Goal: Task Accomplishment & Management: Use online tool/utility

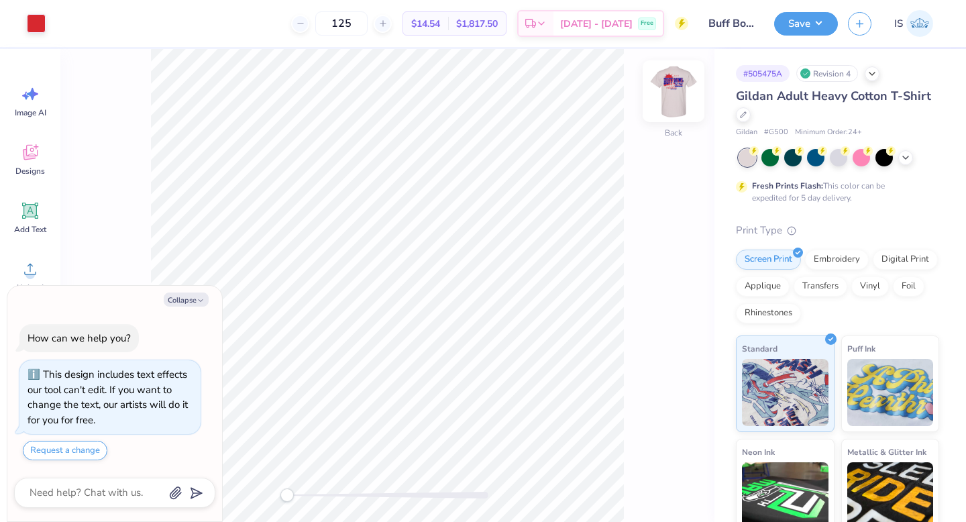
click at [664, 95] on img at bounding box center [674, 91] width 54 height 54
type textarea "x"
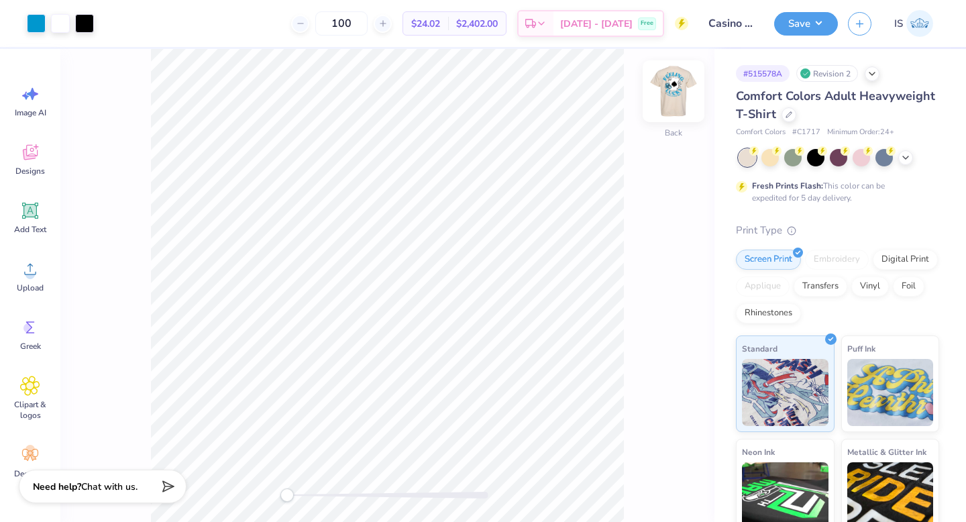
click at [678, 96] on img at bounding box center [674, 91] width 54 height 54
click at [676, 96] on img at bounding box center [674, 91] width 54 height 54
click at [813, 160] on div at bounding box center [815, 156] width 17 height 17
click at [38, 18] on div at bounding box center [36, 22] width 19 height 19
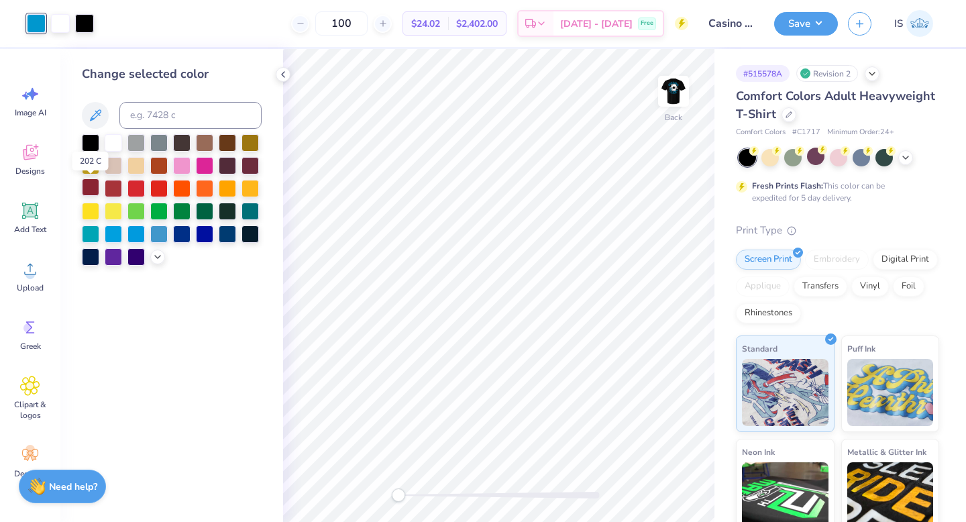
click at [92, 187] on div at bounding box center [90, 187] width 17 height 17
click at [673, 99] on img at bounding box center [674, 91] width 54 height 54
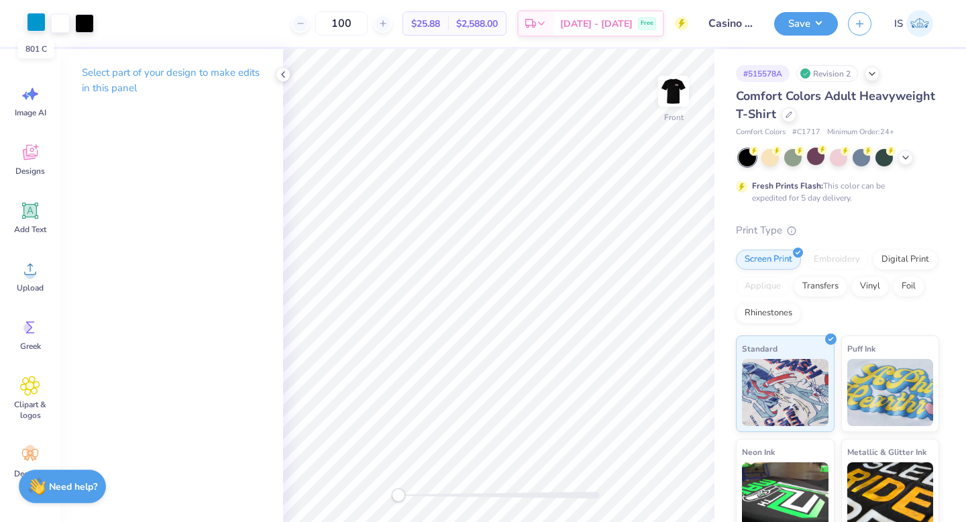
click at [39, 30] on div at bounding box center [36, 22] width 19 height 19
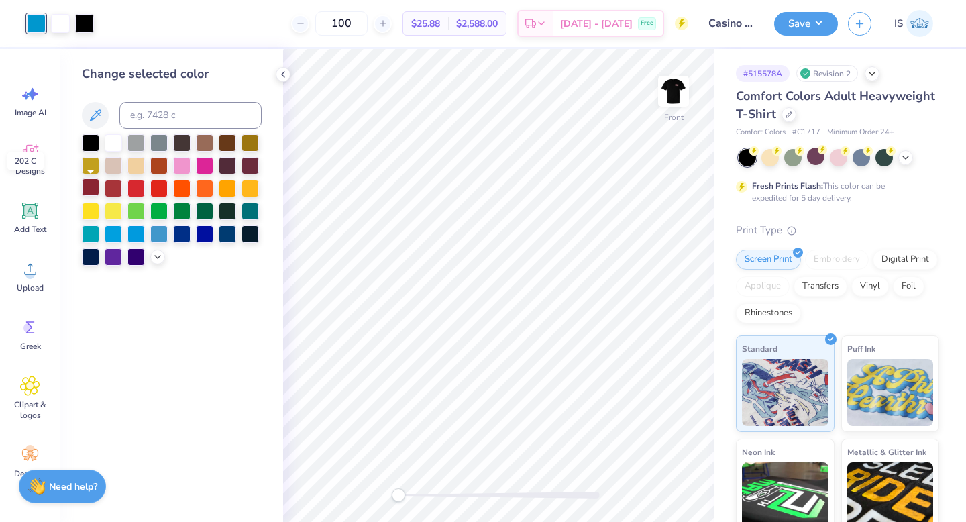
click at [89, 181] on div at bounding box center [90, 187] width 17 height 17
click at [806, 26] on button "Save" at bounding box center [806, 21] width 64 height 23
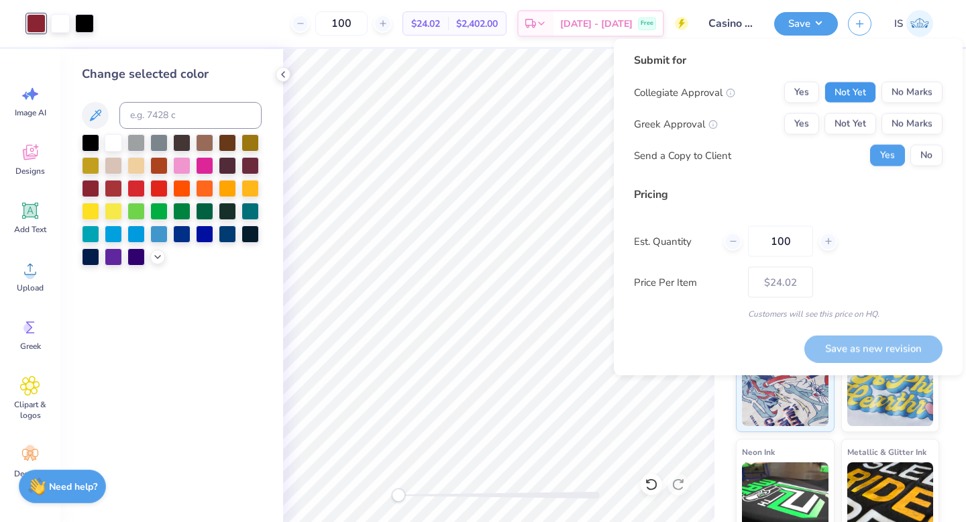
click at [850, 93] on button "Not Yet" at bounding box center [851, 92] width 52 height 21
click at [903, 97] on button "No Marks" at bounding box center [912, 92] width 61 height 21
click at [859, 125] on button "Not Yet" at bounding box center [851, 123] width 52 height 21
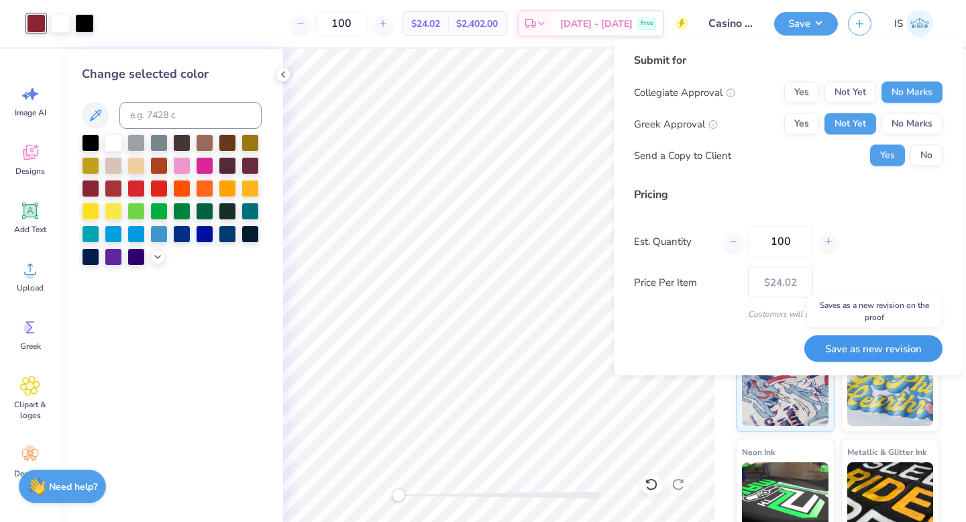
click at [868, 346] on button "Save as new revision" at bounding box center [874, 349] width 138 height 28
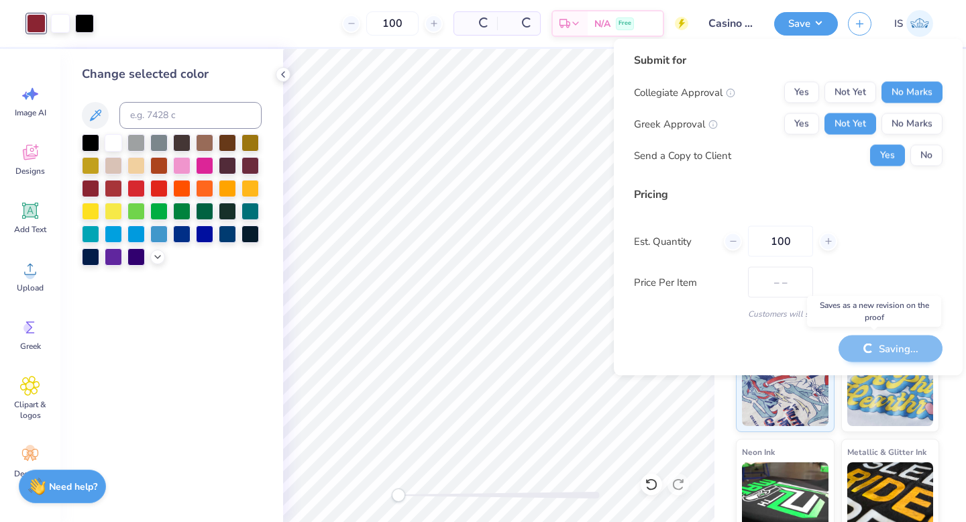
type input "$24.02"
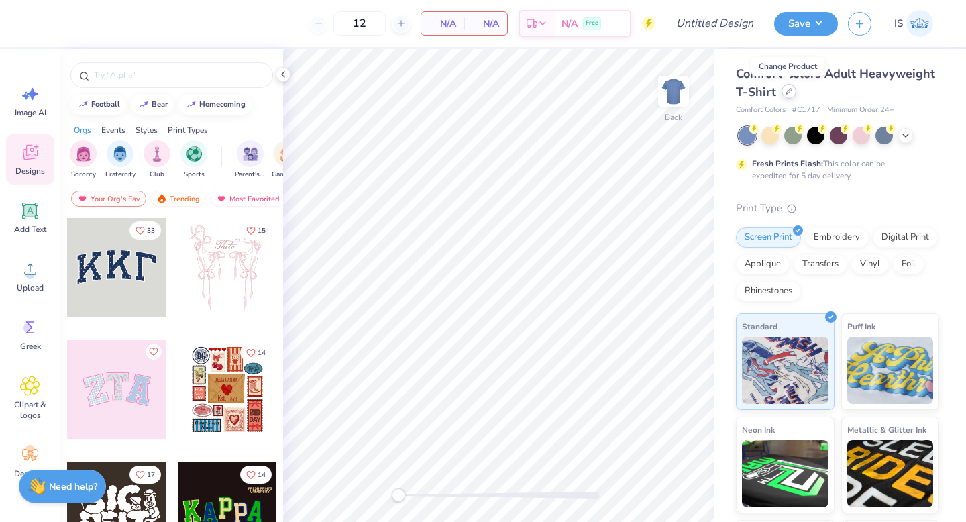
click at [787, 93] on icon at bounding box center [789, 91] width 5 height 5
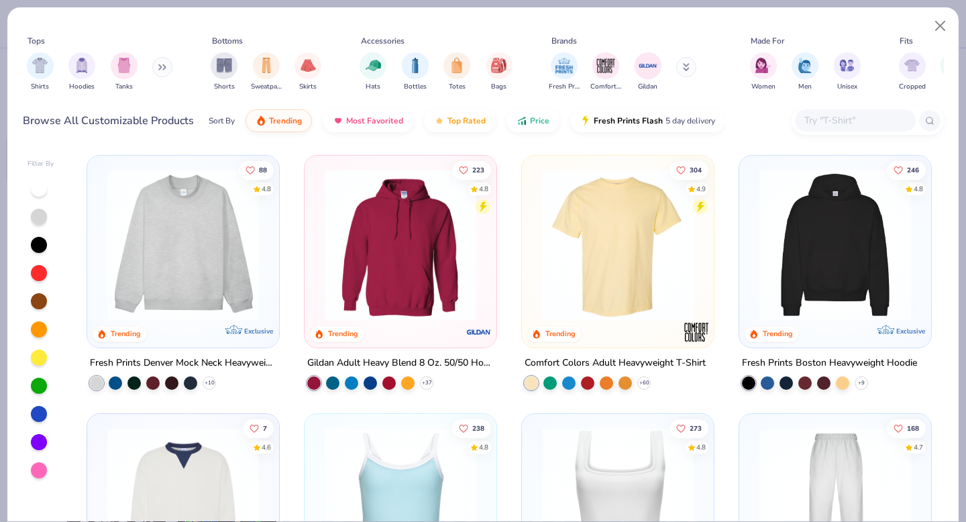
scroll to position [42, 0]
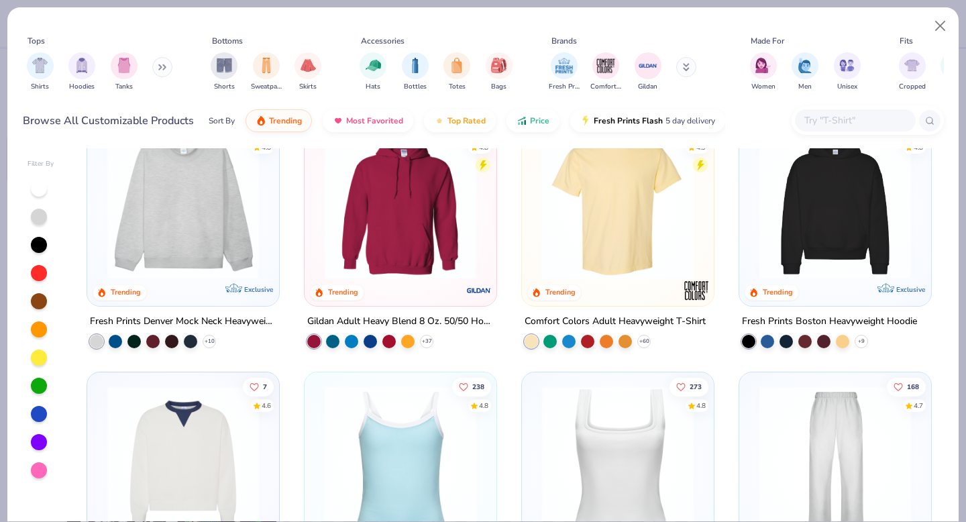
click at [392, 223] on img at bounding box center [400, 204] width 165 height 152
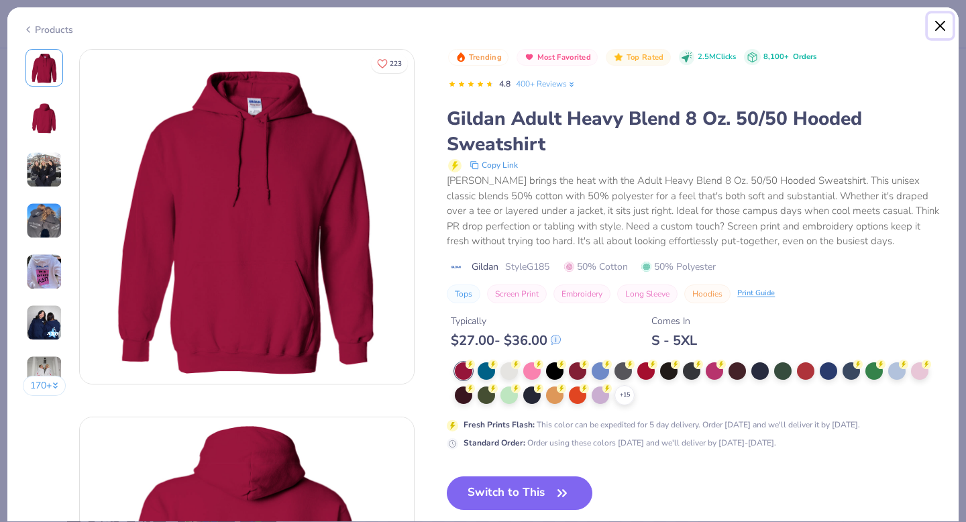
click at [943, 23] on button "Close" at bounding box center [941, 26] width 26 height 26
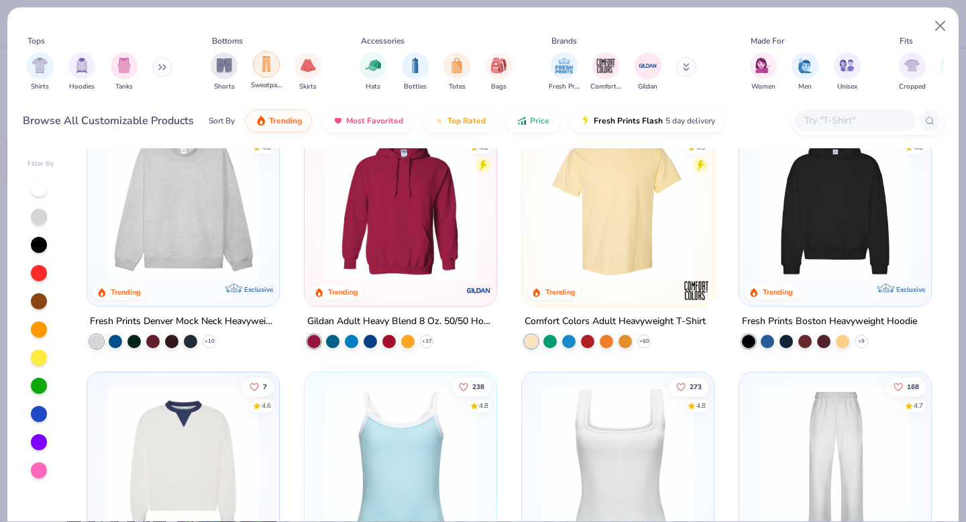
click at [262, 66] on img "filter for Sweatpants" at bounding box center [266, 63] width 15 height 15
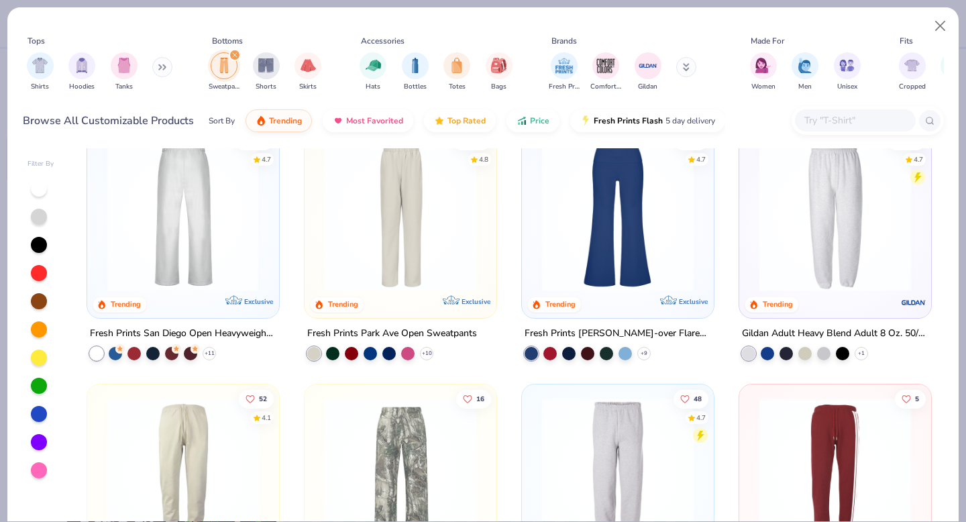
scroll to position [31, 0]
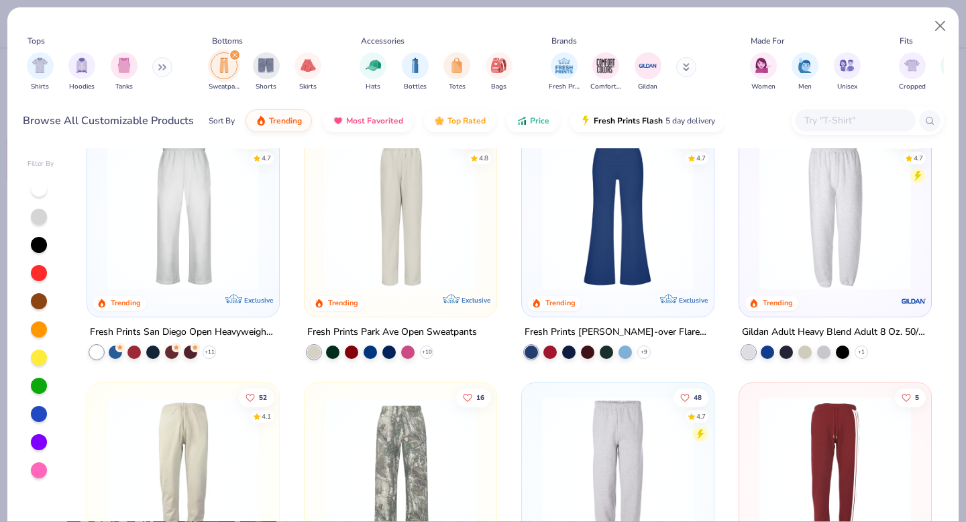
click at [197, 234] on img at bounding box center [183, 214] width 165 height 152
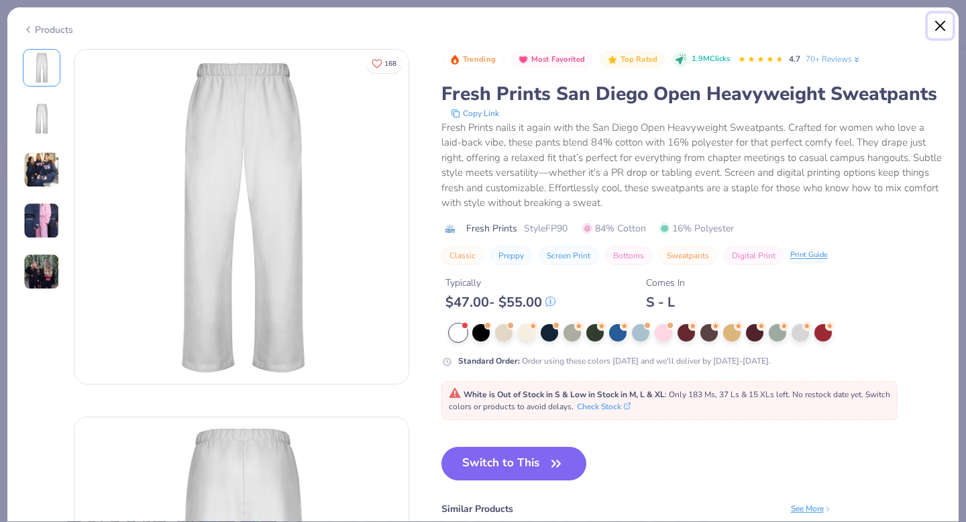
click at [934, 19] on button "Close" at bounding box center [941, 26] width 26 height 26
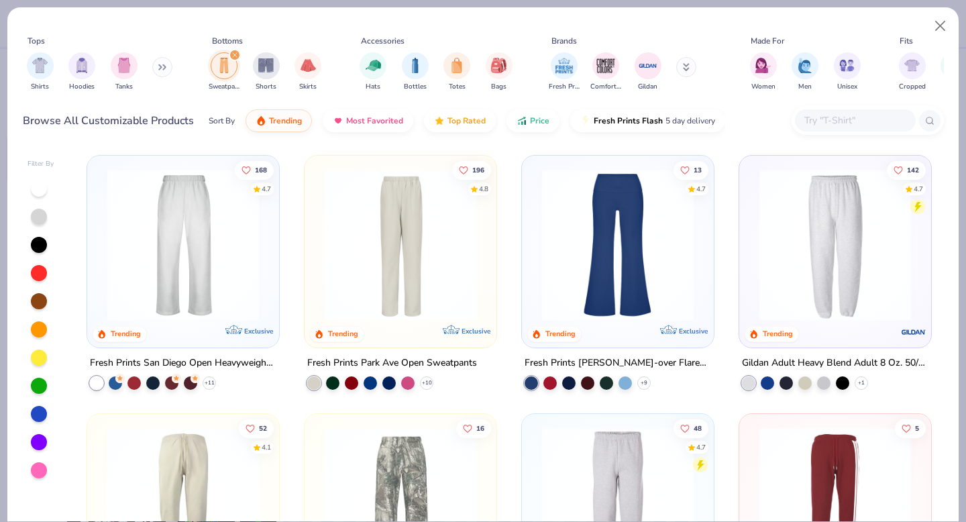
click at [831, 124] on input "text" at bounding box center [854, 120] width 103 height 15
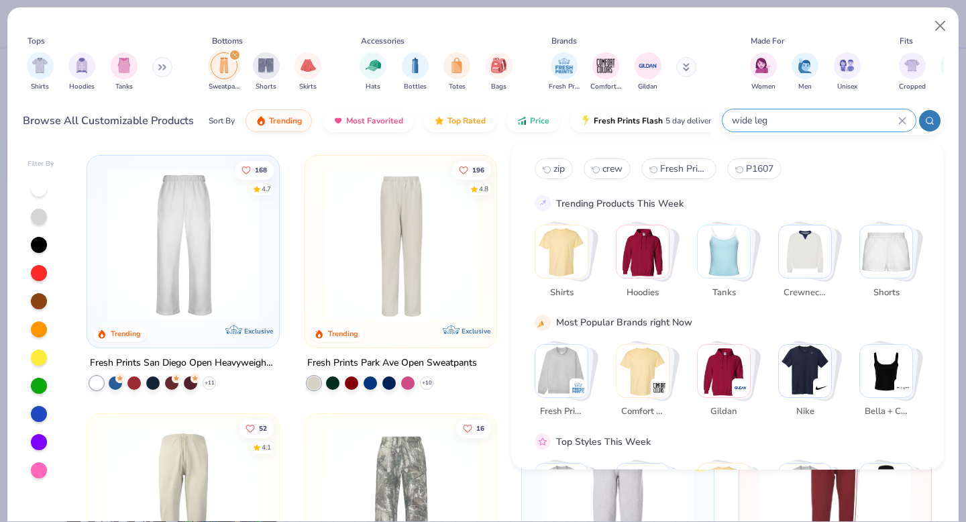
type input "wide leg"
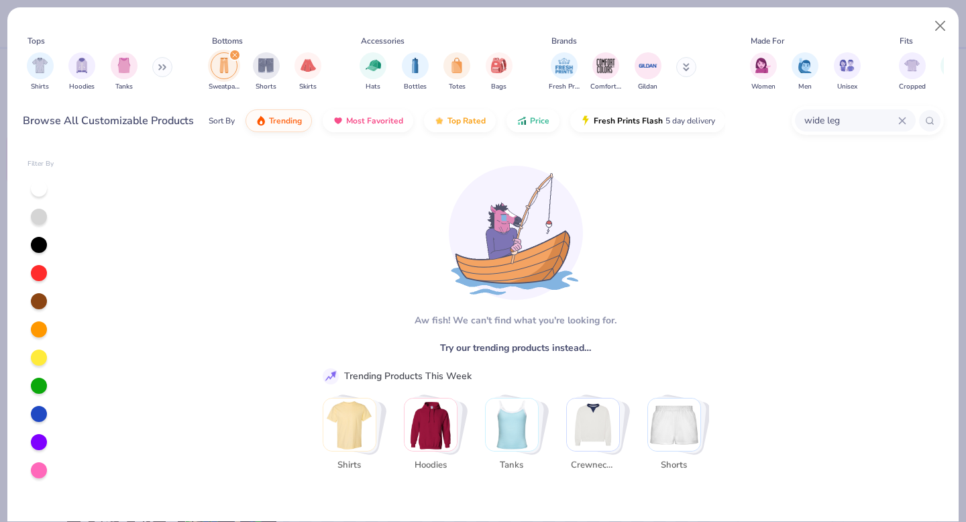
click at [899, 120] on icon at bounding box center [903, 121] width 8 height 8
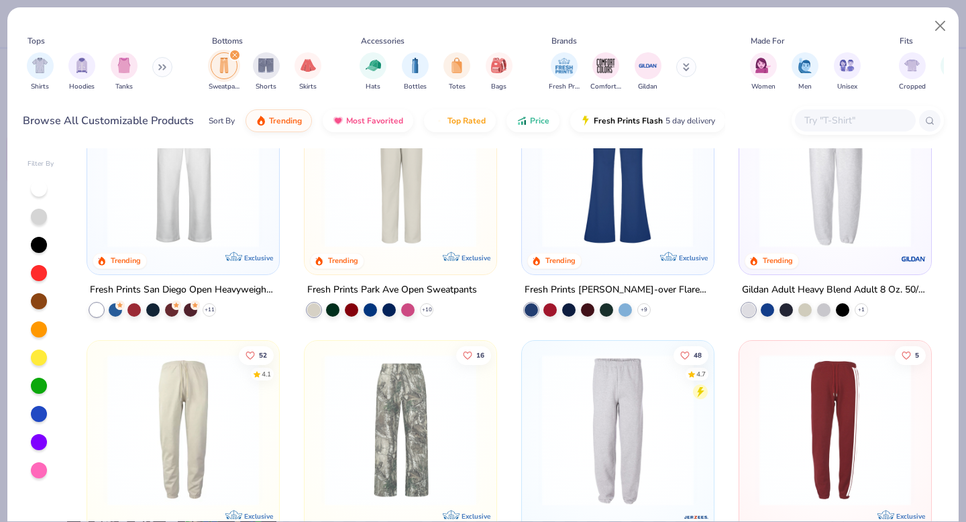
scroll to position [72, 0]
click at [222, 183] on img at bounding box center [183, 173] width 165 height 152
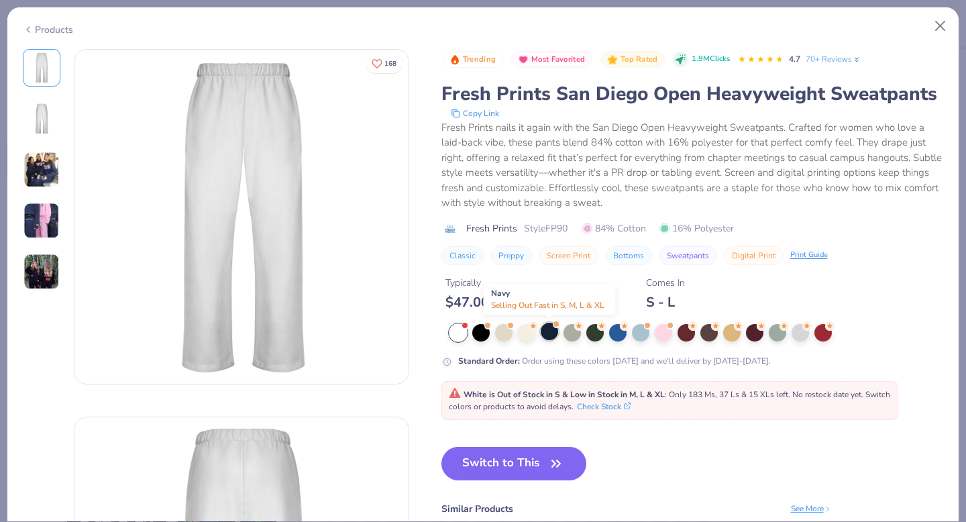
click at [548, 335] on div at bounding box center [549, 331] width 17 height 17
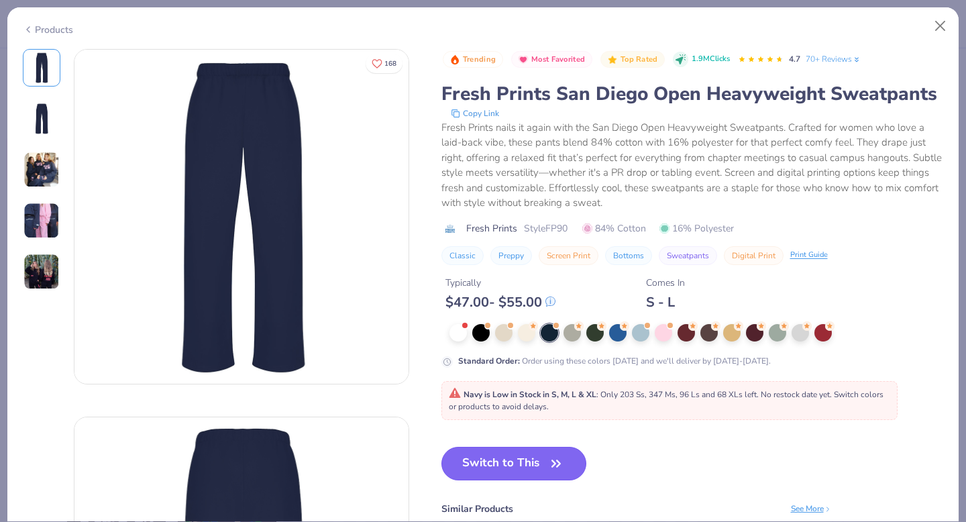
click at [520, 467] on button "Switch to This" at bounding box center [515, 464] width 146 height 34
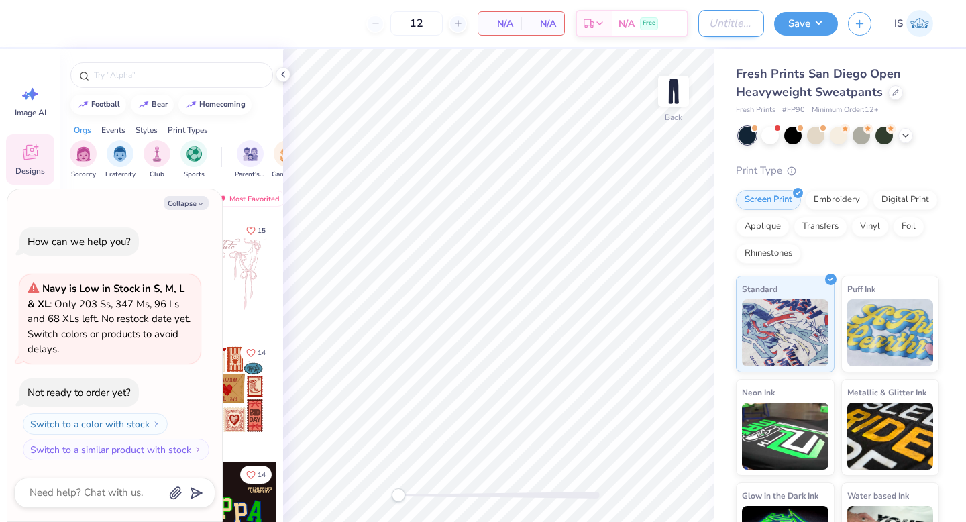
click at [740, 19] on input "Design Title" at bounding box center [732, 23] width 66 height 27
type input "S"
type textarea "x"
type input "SD"
type textarea "x"
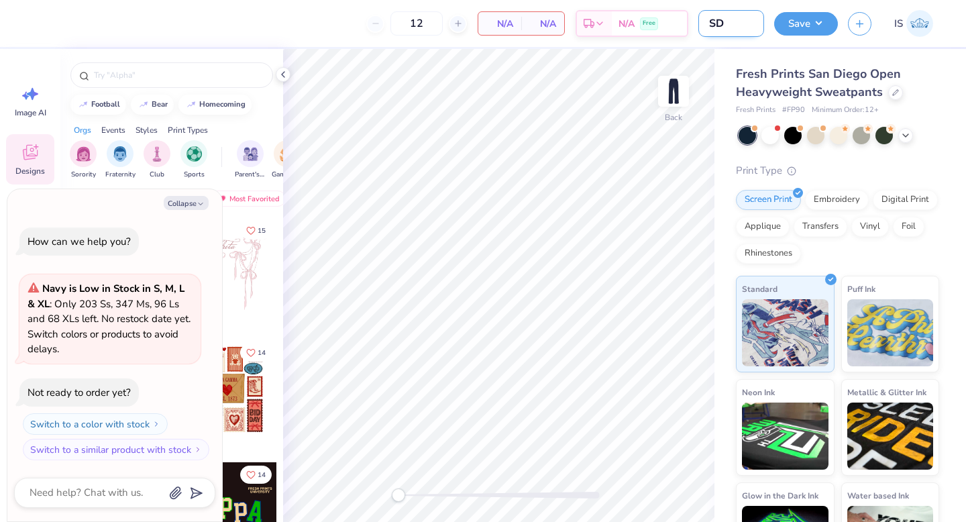
type input "SDT"
type textarea "x"
type input "SD"
type textarea "x"
type input "S"
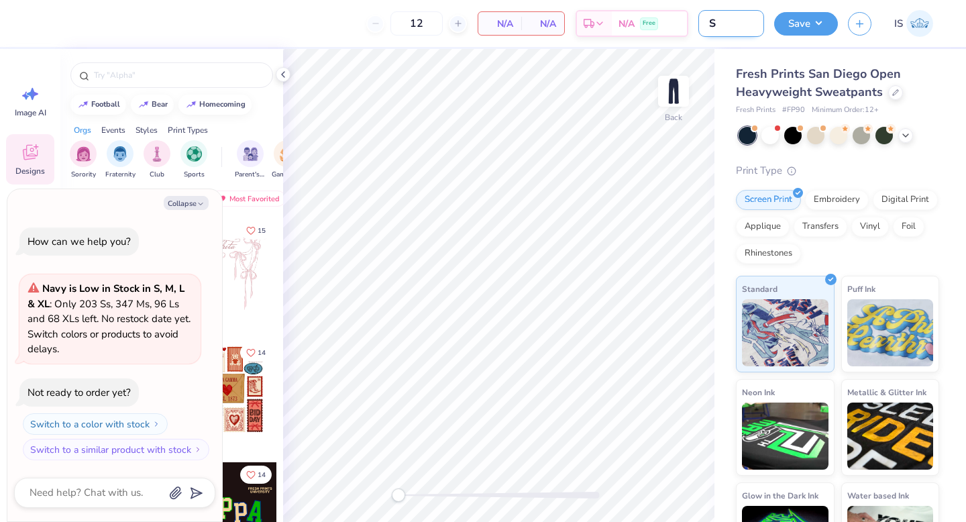
type textarea "x"
type input "F"
type textarea "x"
type input "Fa"
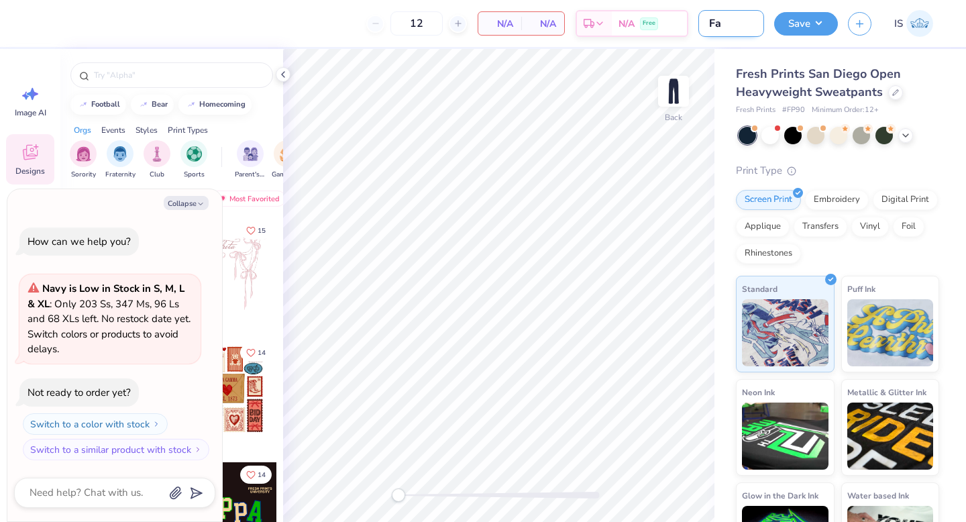
type textarea "x"
type input "Fal"
type textarea "x"
type input "Fall"
type textarea "x"
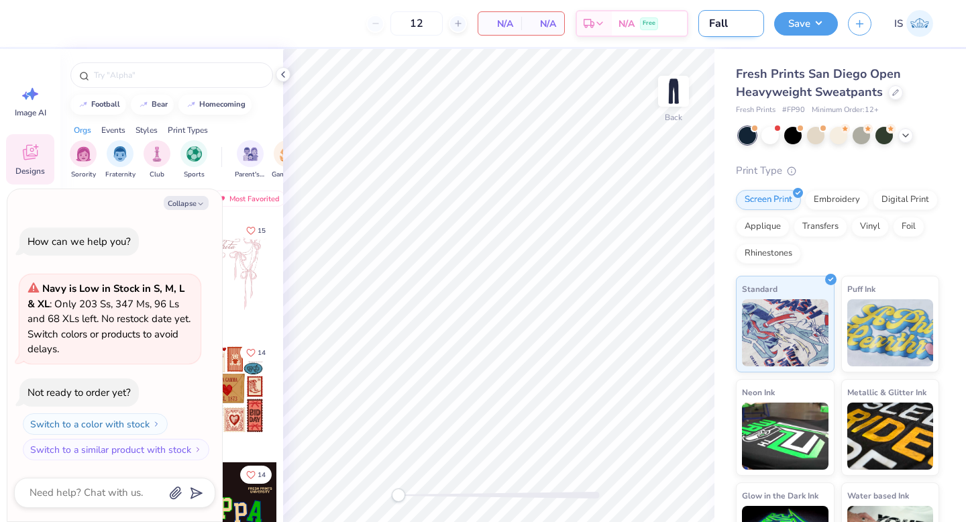
type input "Fall"
type textarea "x"
type input "Fall S"
type textarea "x"
type input "Fall Sw"
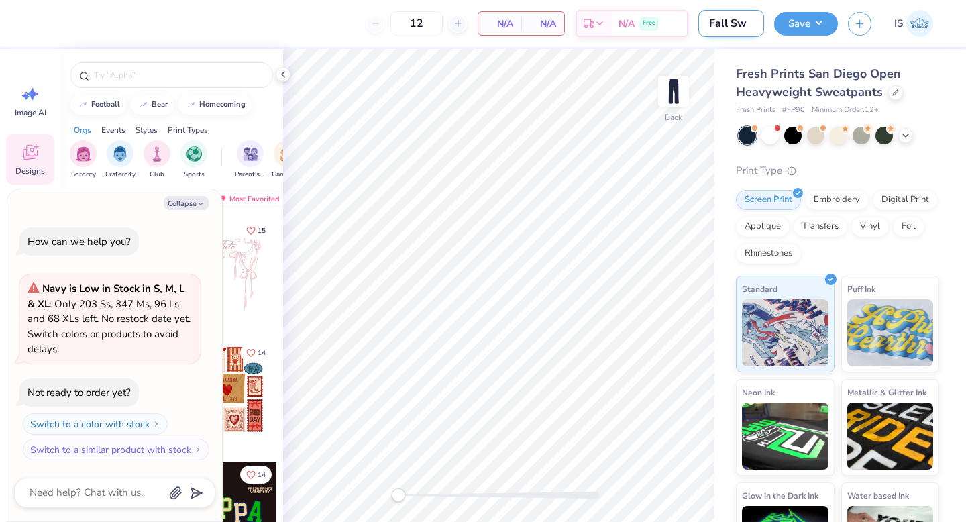
type textarea "x"
type input "Fall Swe"
type textarea "x"
type input "Fall Swea"
type textarea "x"
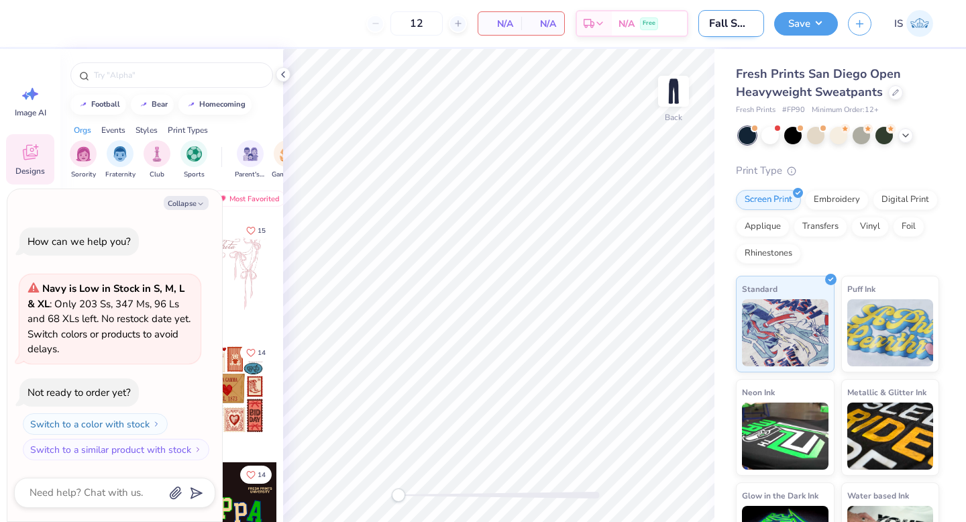
type input "Fall Sweat"
type textarea "x"
type input "Fall Sweats"
type textarea "x"
type input "Fall Sweats"
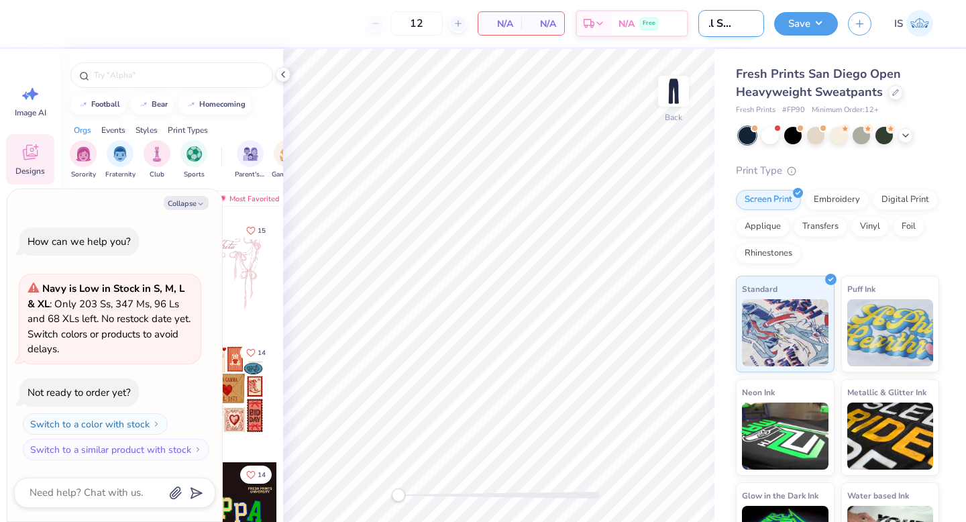
type textarea "x"
type input "Fall Sweats 2"
type textarea "x"
type input "Fall Sweats 20"
type textarea "x"
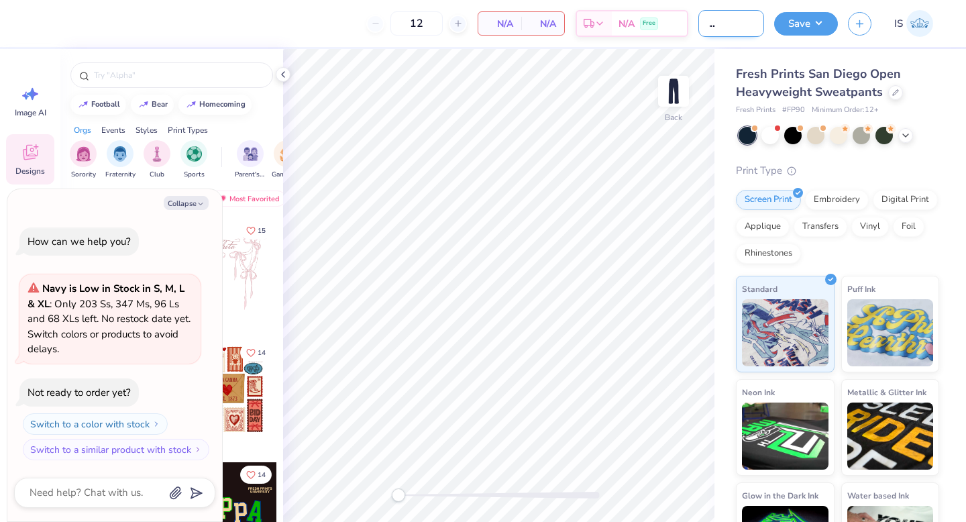
type input "Fall Sweats 202"
type textarea "x"
type input "Fall Sweats 2025"
type textarea "x"
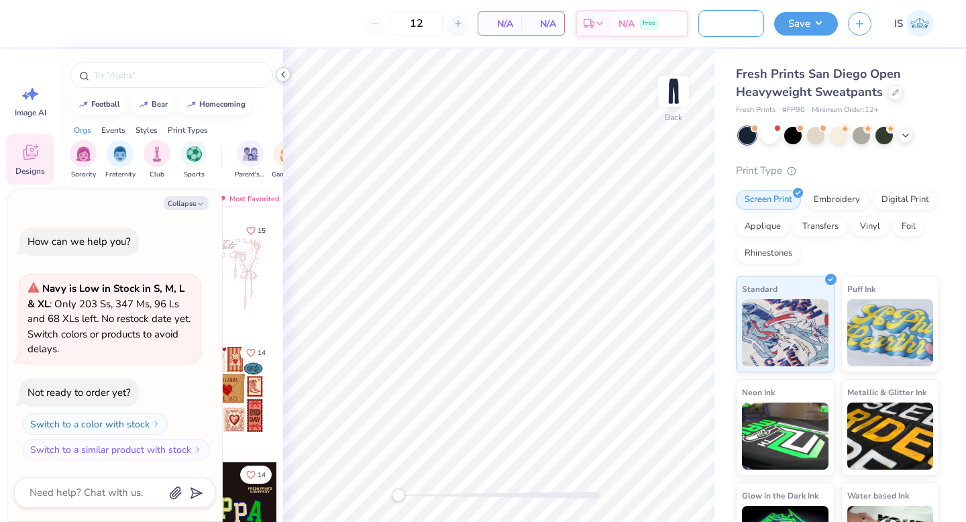
type input "Fall Sweats 2025"
click at [281, 79] on icon at bounding box center [283, 74] width 11 height 11
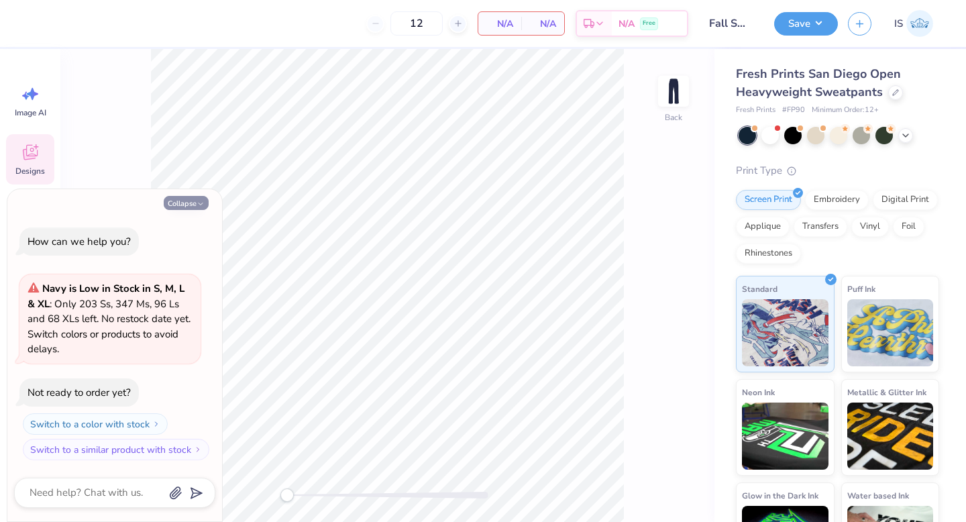
click at [200, 207] on icon "button" at bounding box center [201, 204] width 8 height 8
type textarea "x"
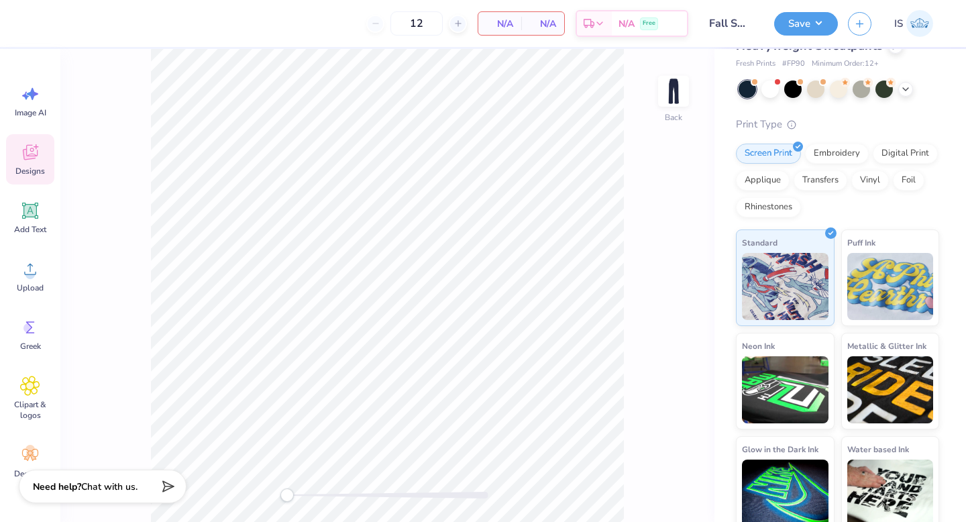
scroll to position [57, 0]
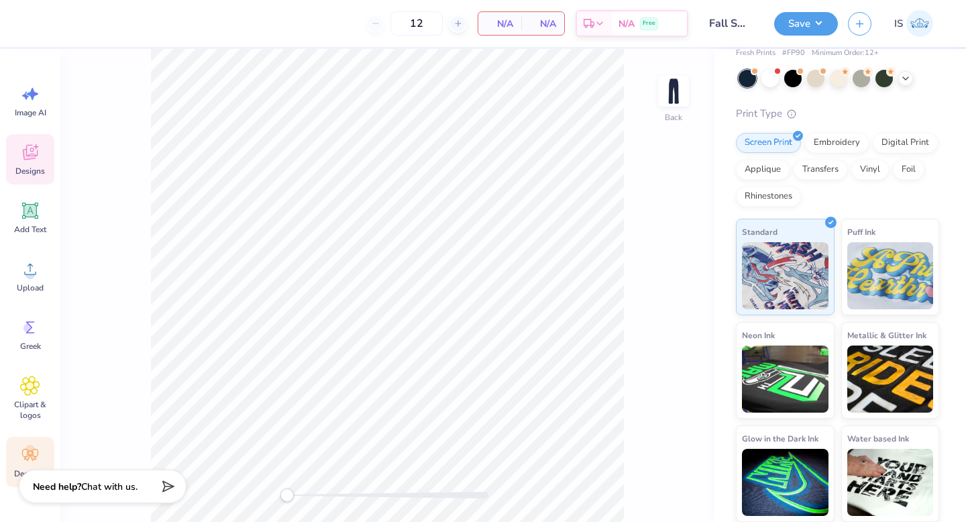
click at [27, 450] on icon at bounding box center [30, 455] width 20 height 20
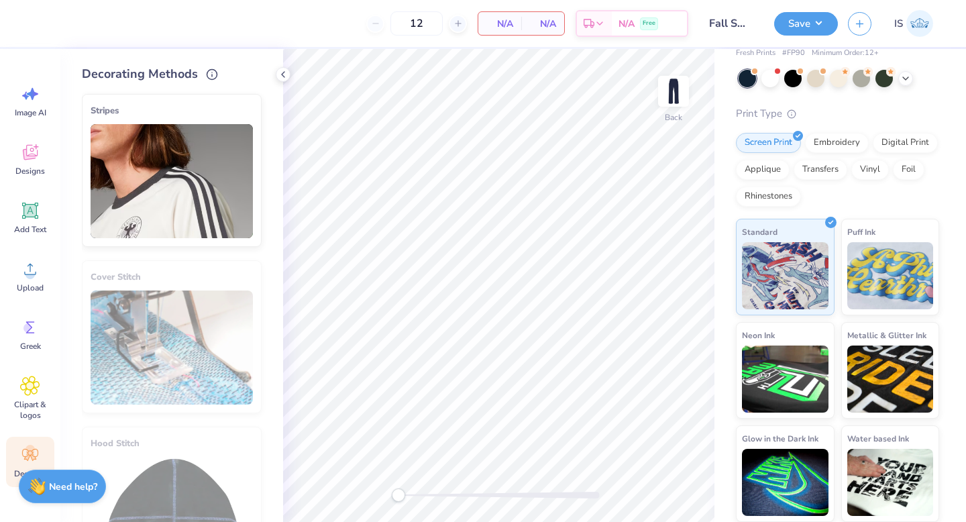
click at [210, 157] on img at bounding box center [172, 181] width 162 height 114
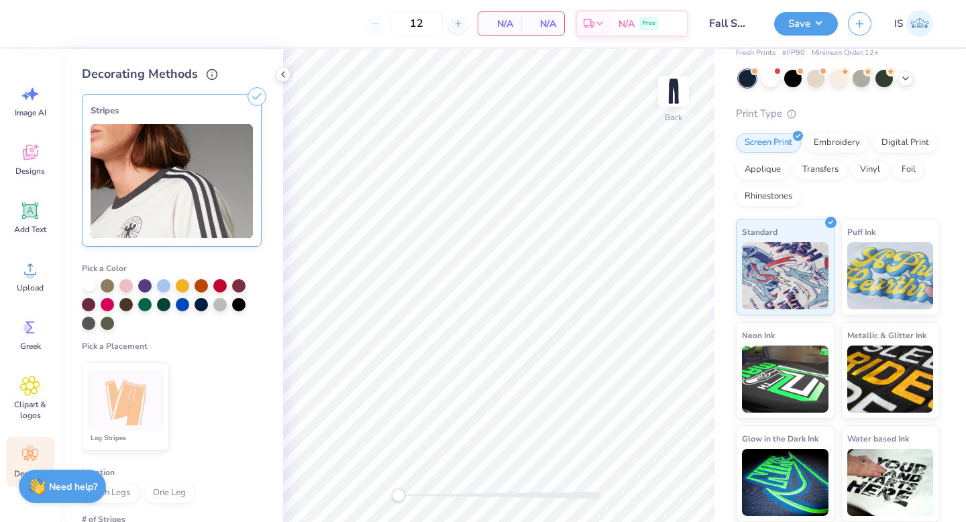
click at [90, 285] on div at bounding box center [88, 284] width 13 height 13
click at [154, 409] on div at bounding box center [125, 400] width 75 height 59
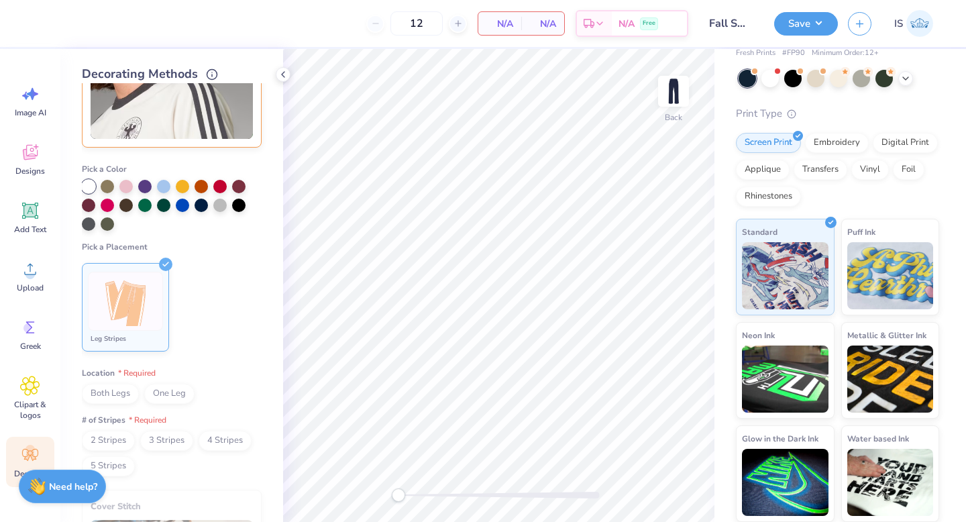
scroll to position [100, 0]
click at [130, 395] on span "Both Legs" at bounding box center [110, 393] width 57 height 20
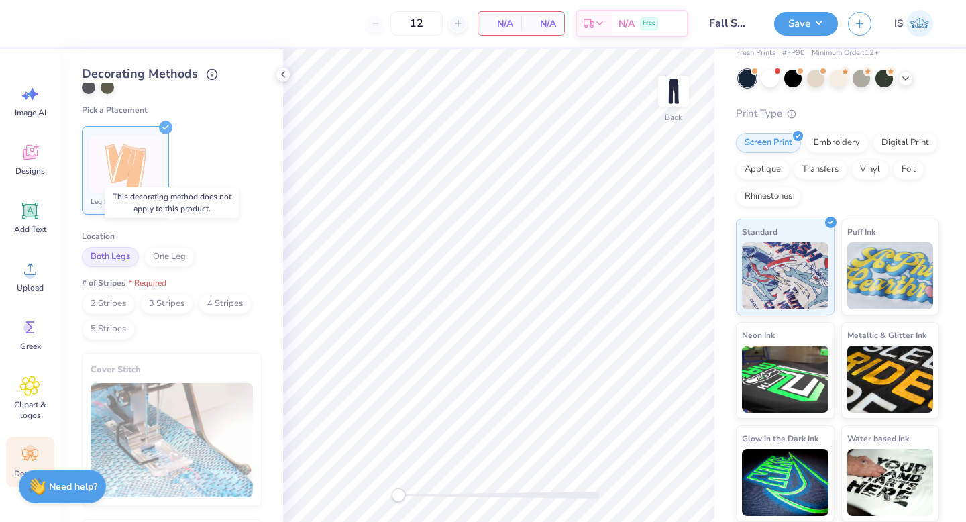
scroll to position [0, 0]
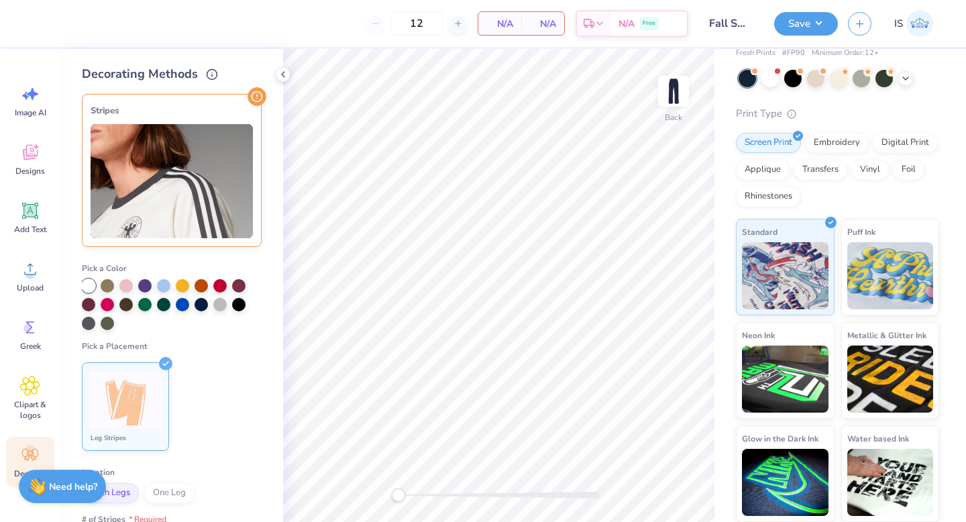
click at [209, 121] on div "Stripes" at bounding box center [172, 170] width 180 height 153
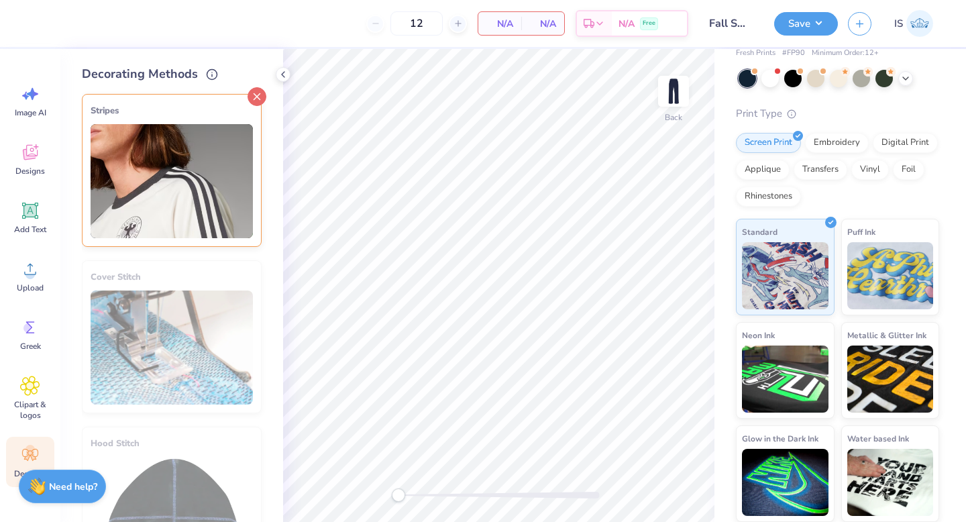
click at [259, 93] on icon at bounding box center [257, 96] width 19 height 19
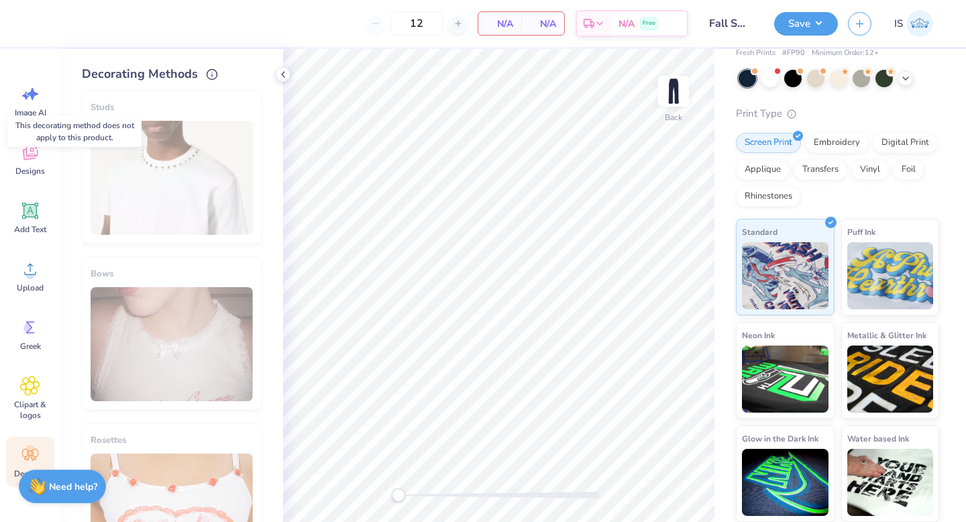
scroll to position [672, 0]
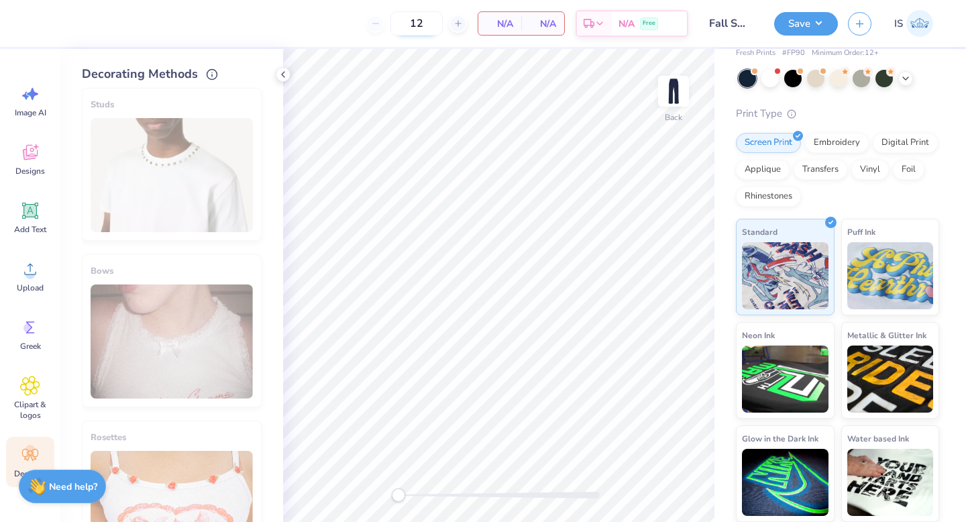
click at [429, 24] on input "12" at bounding box center [417, 23] width 52 height 24
type input "100"
click at [285, 74] on icon at bounding box center [283, 74] width 11 height 11
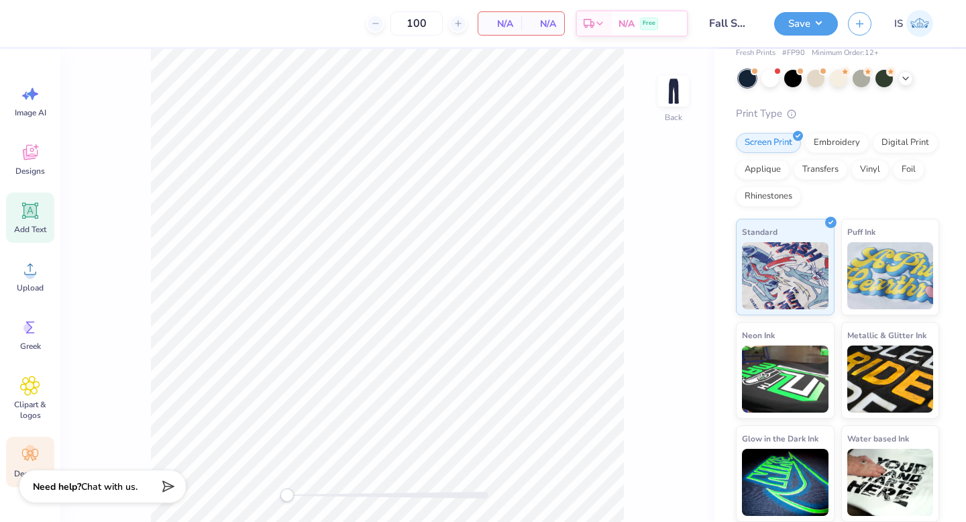
click at [30, 215] on icon at bounding box center [30, 211] width 13 height 13
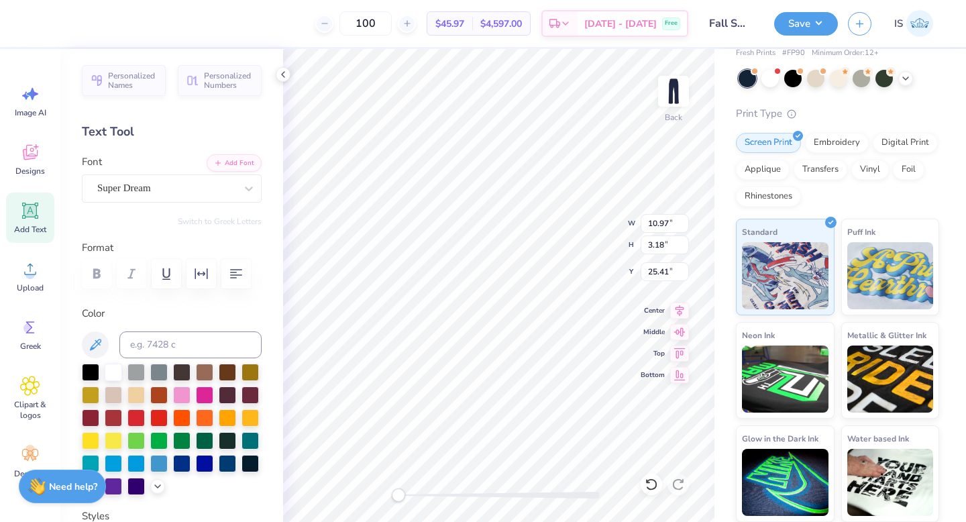
scroll to position [1, 0]
type textarea "Sig Delt"
click at [122, 185] on div "Super Dream" at bounding box center [166, 188] width 141 height 21
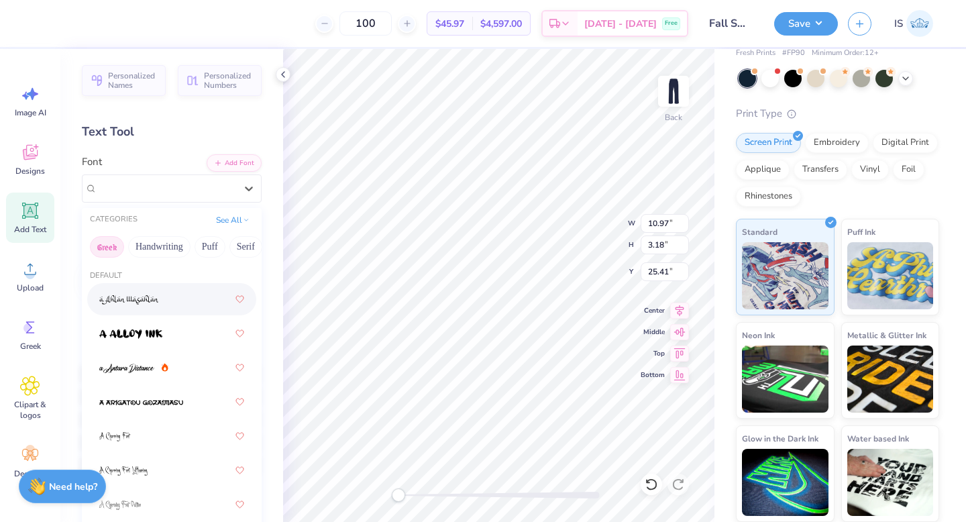
click at [99, 256] on button "Greek" at bounding box center [107, 246] width 34 height 21
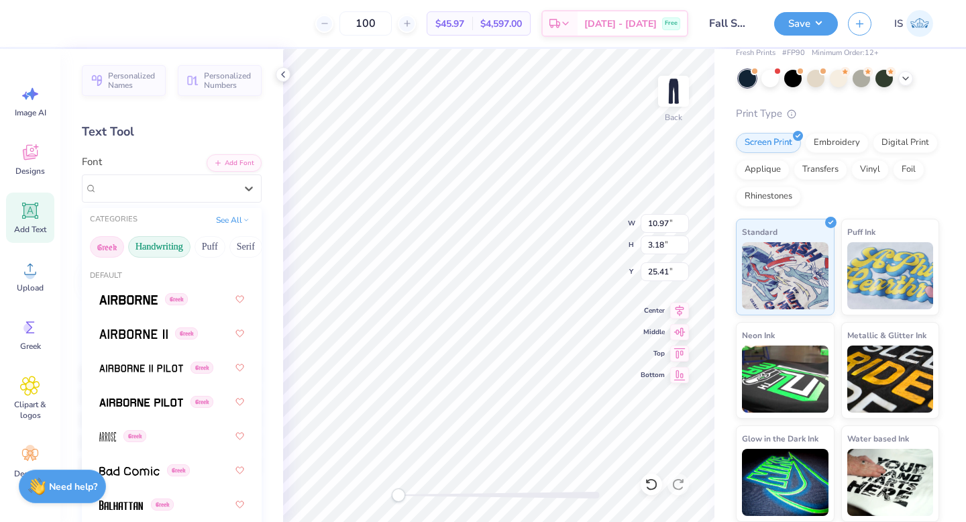
click at [150, 246] on button "Handwriting" at bounding box center [159, 246] width 62 height 21
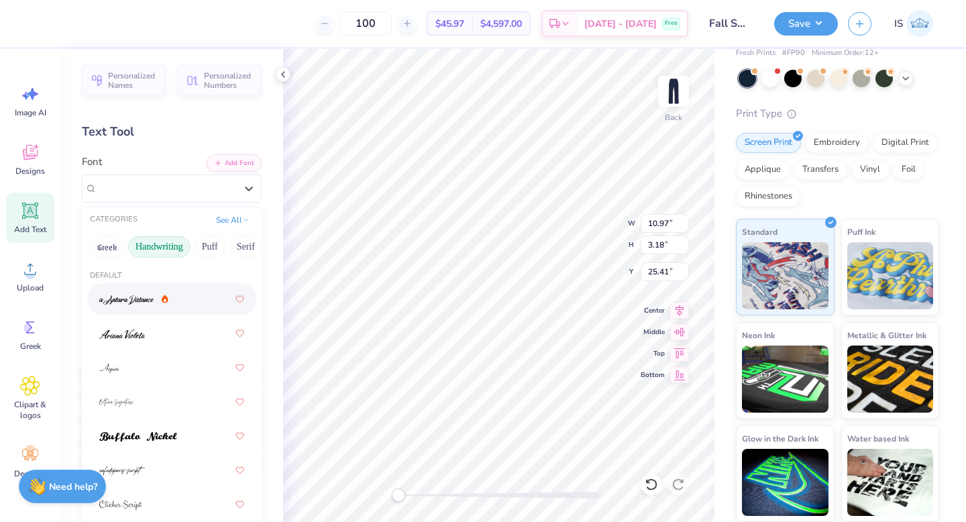
click at [139, 303] on img at bounding box center [126, 299] width 55 height 9
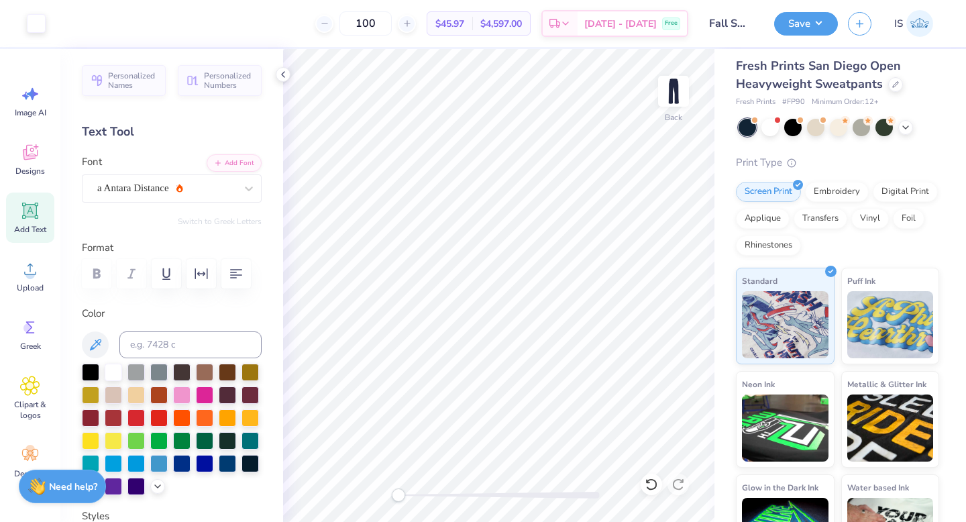
scroll to position [0, 0]
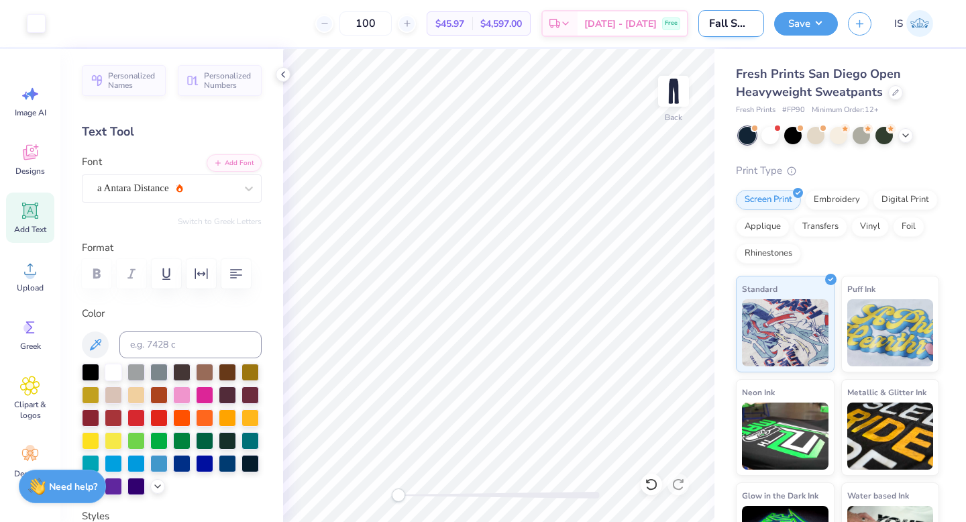
click at [740, 20] on input "Fall Sweats 2025" at bounding box center [732, 23] width 66 height 27
click at [793, 23] on button "Save" at bounding box center [806, 21] width 64 height 23
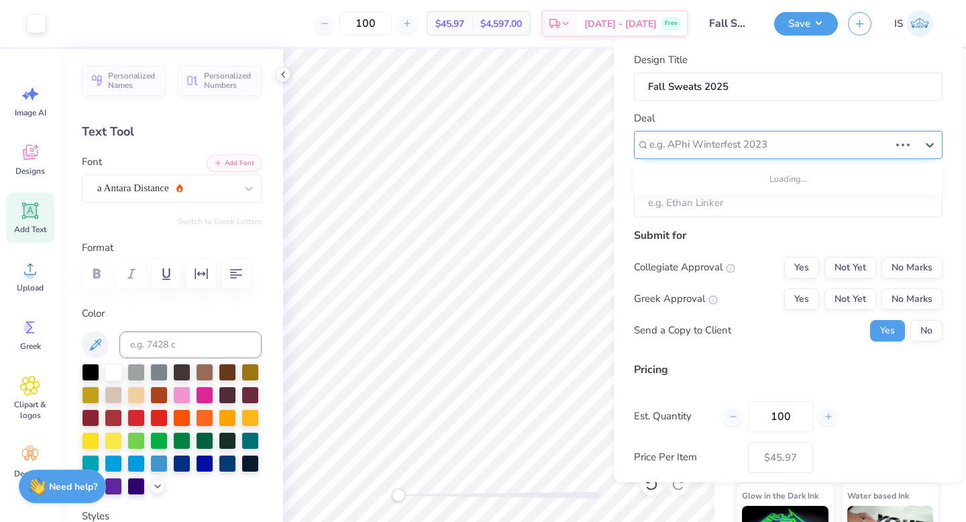
click at [736, 144] on div at bounding box center [770, 145] width 240 height 18
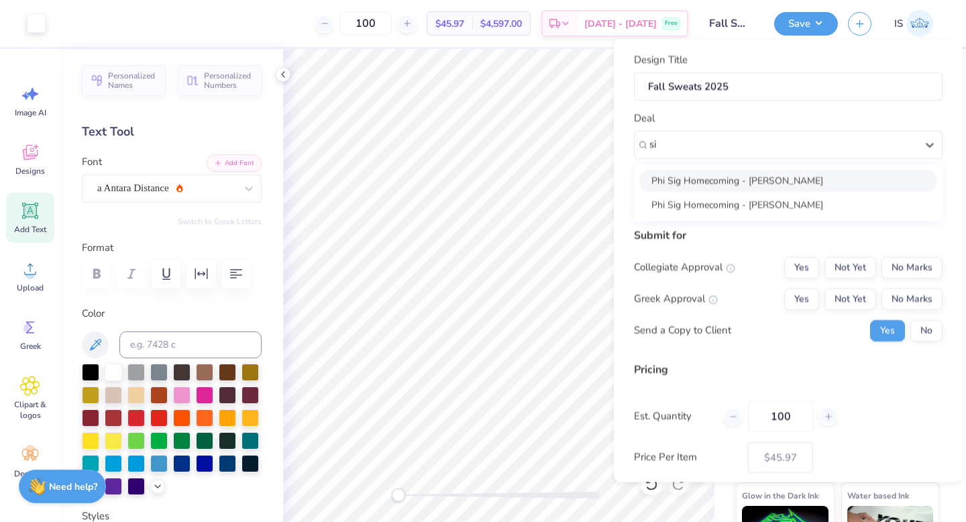
type input "s"
type input "sdt"
click at [285, 74] on icon at bounding box center [283, 74] width 11 height 11
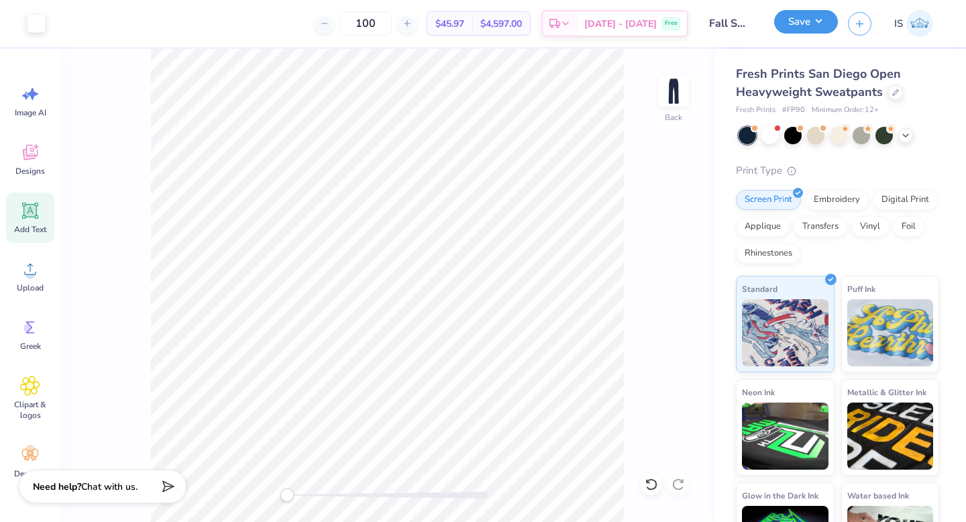
click at [799, 30] on button "Save" at bounding box center [806, 21] width 64 height 23
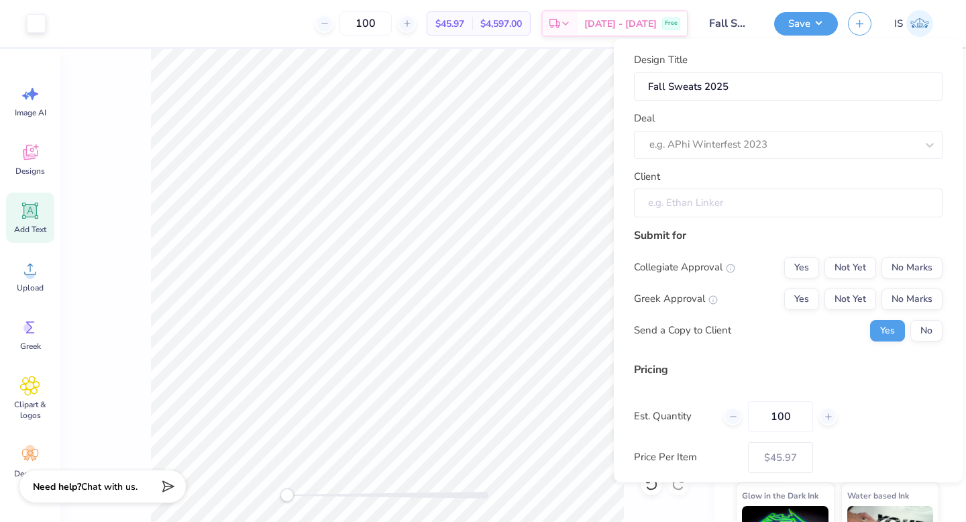
click at [730, 189] on input "Client" at bounding box center [788, 203] width 309 height 29
click at [701, 142] on div at bounding box center [783, 145] width 267 height 18
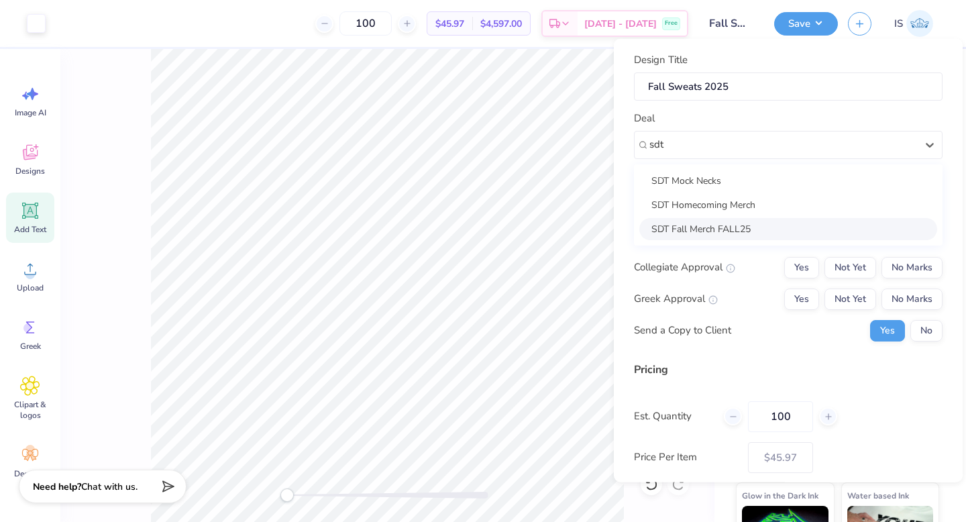
click at [684, 228] on div "SDT Fall Merch FALL25" at bounding box center [789, 228] width 298 height 22
type input "sdt"
type input "Jenna Massi"
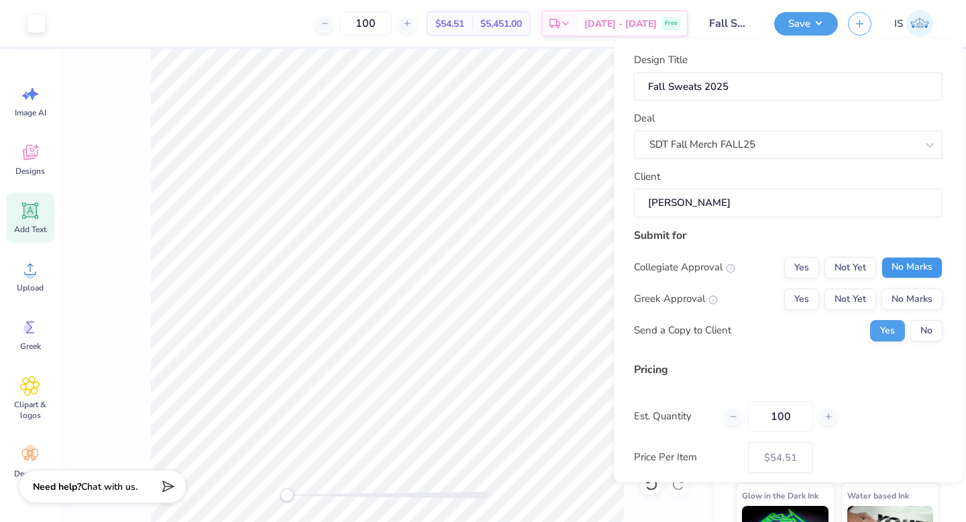
click at [899, 270] on button "No Marks" at bounding box center [912, 266] width 61 height 21
click at [848, 296] on button "Not Yet" at bounding box center [851, 298] width 52 height 21
click at [932, 325] on button "No" at bounding box center [927, 329] width 32 height 21
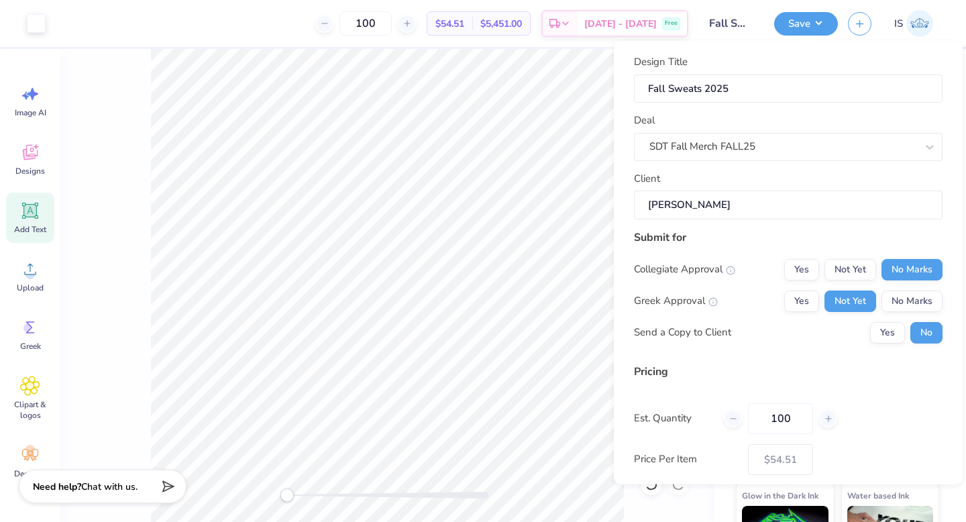
scroll to position [68, 0]
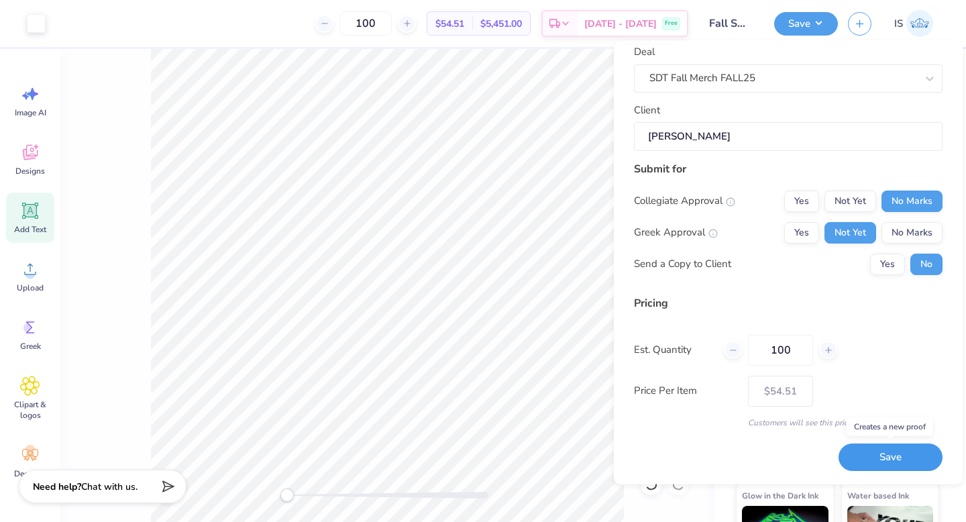
click at [869, 456] on button "Save" at bounding box center [891, 458] width 104 height 28
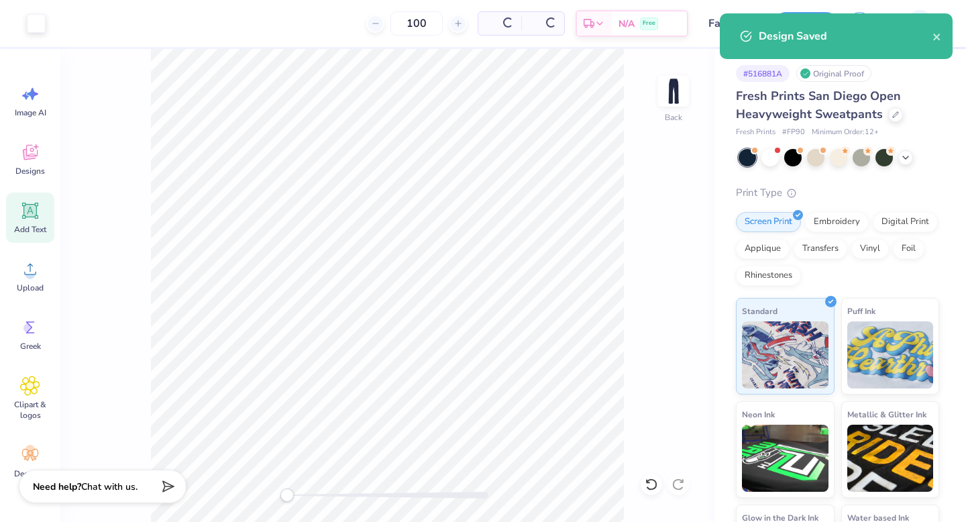
type input "$54.51"
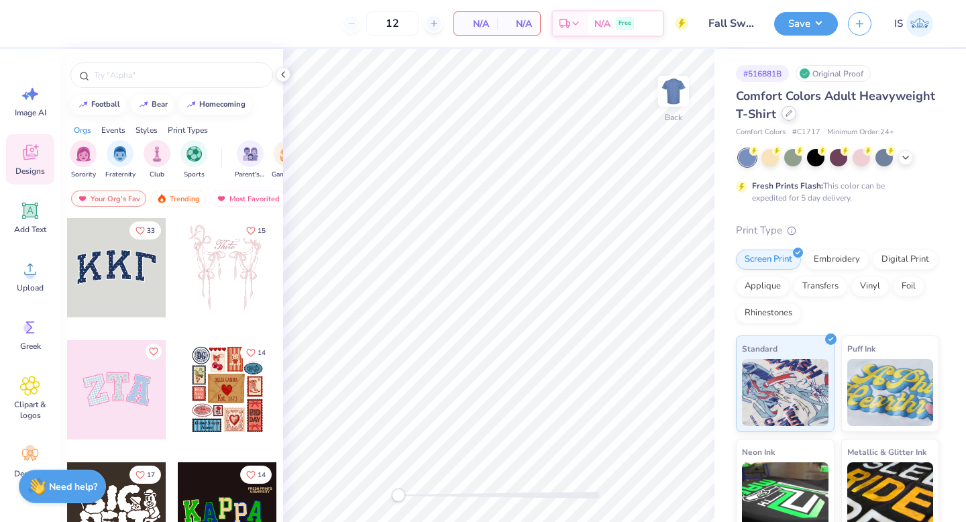
click at [787, 114] on icon at bounding box center [789, 113] width 7 height 7
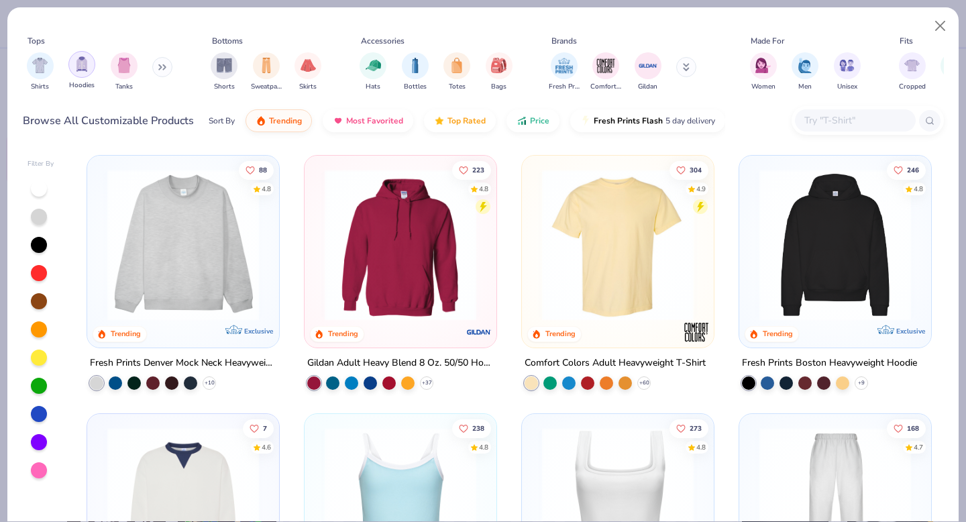
click at [79, 72] on div "filter for Hoodies" at bounding box center [81, 64] width 27 height 27
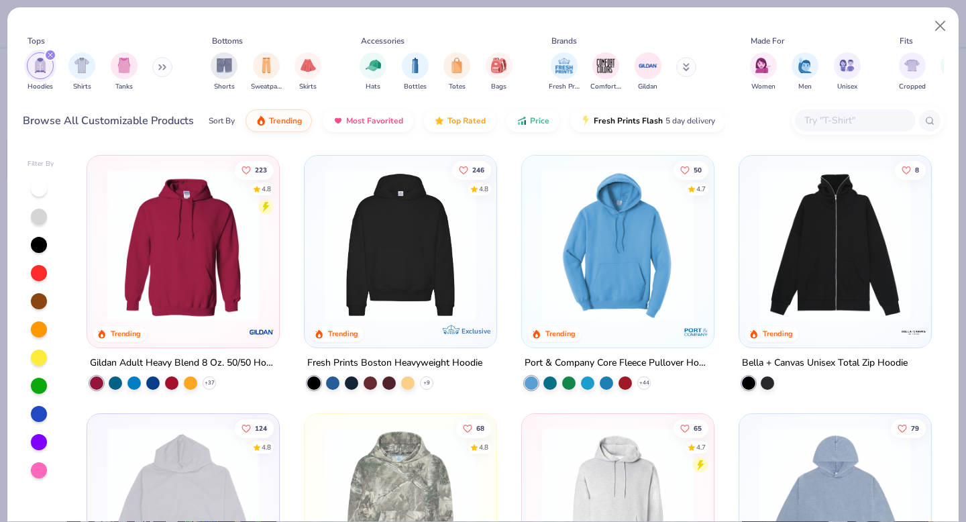
click at [832, 125] on input "text" at bounding box center [854, 120] width 103 height 15
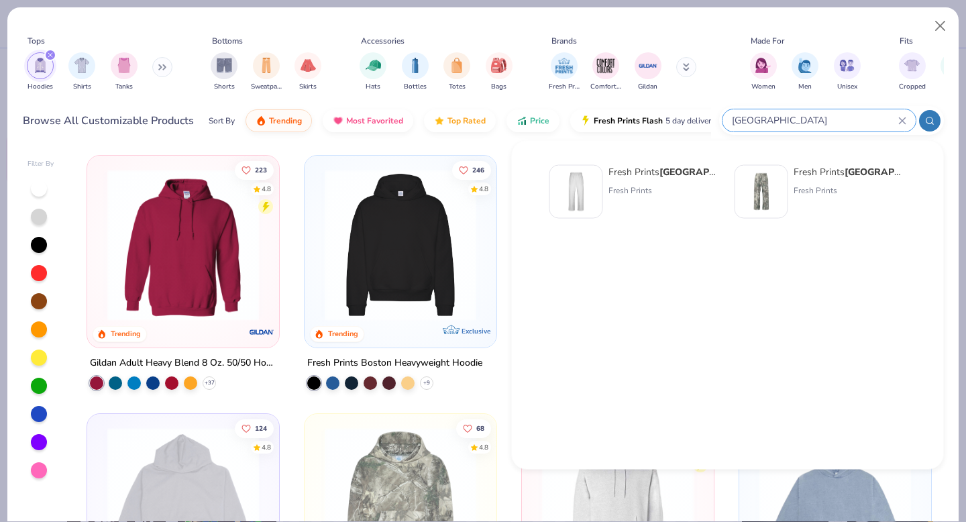
type input "san diego"
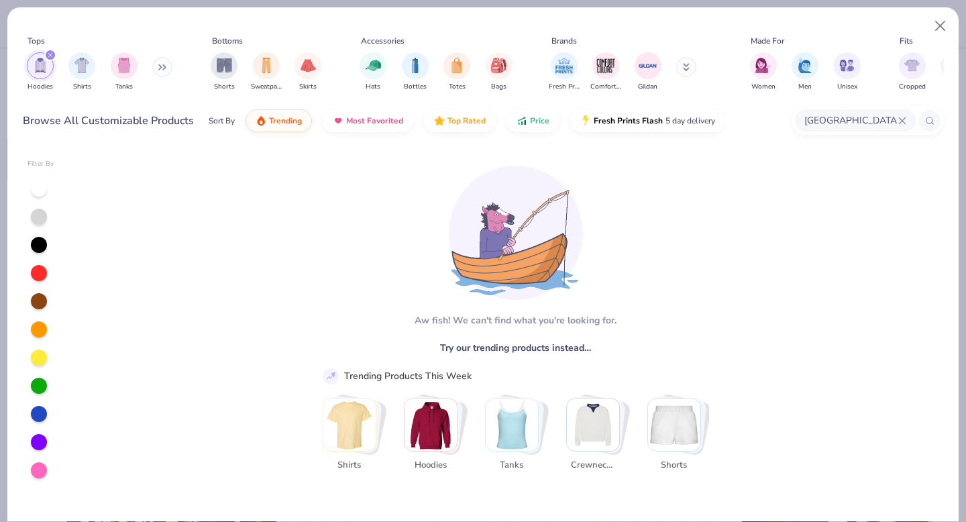
click at [49, 56] on icon "filter for Hoodies" at bounding box center [50, 54] width 5 height 5
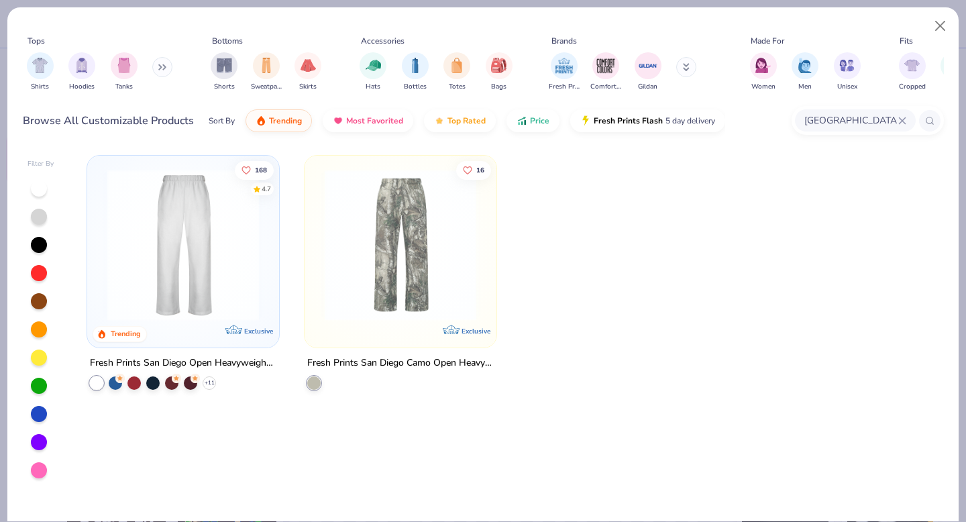
click at [902, 113] on div "san diego" at bounding box center [855, 120] width 121 height 22
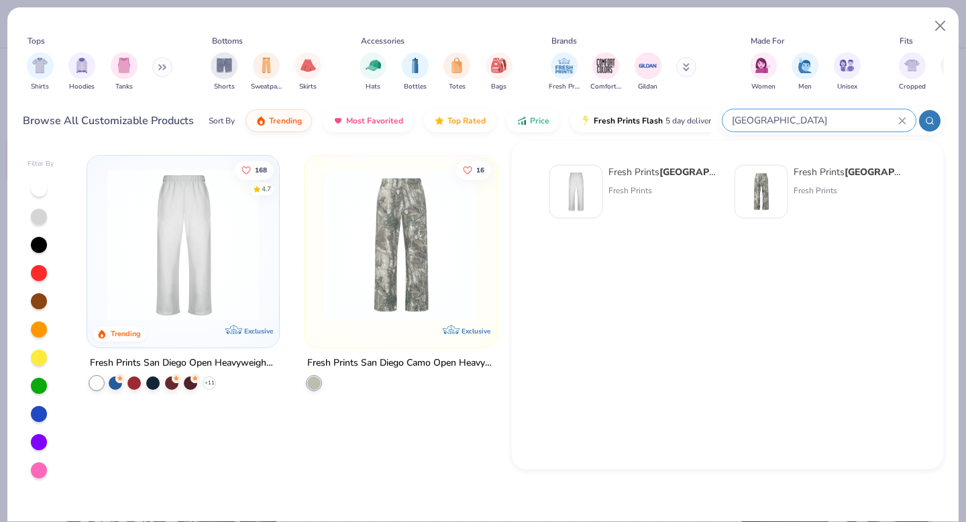
click at [903, 119] on icon at bounding box center [902, 120] width 6 height 6
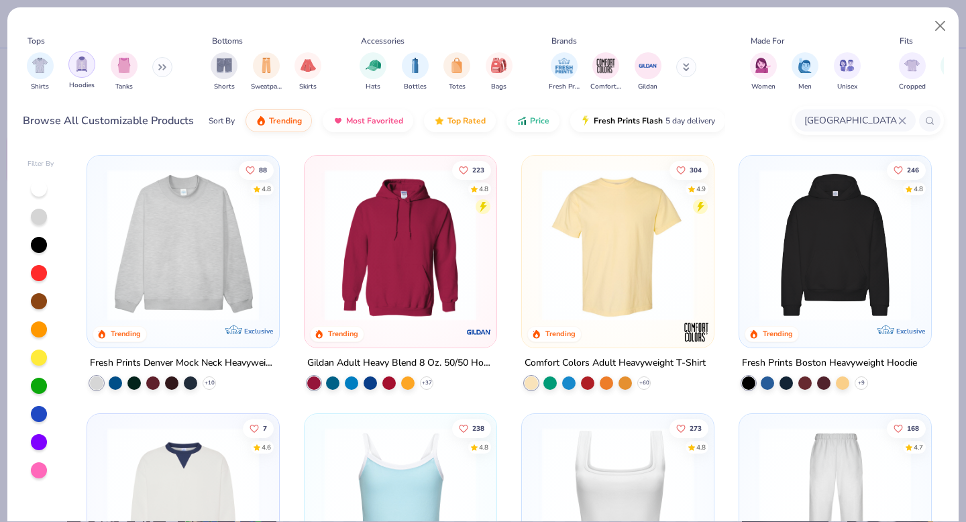
click at [78, 70] on img "filter for Hoodies" at bounding box center [81, 63] width 15 height 15
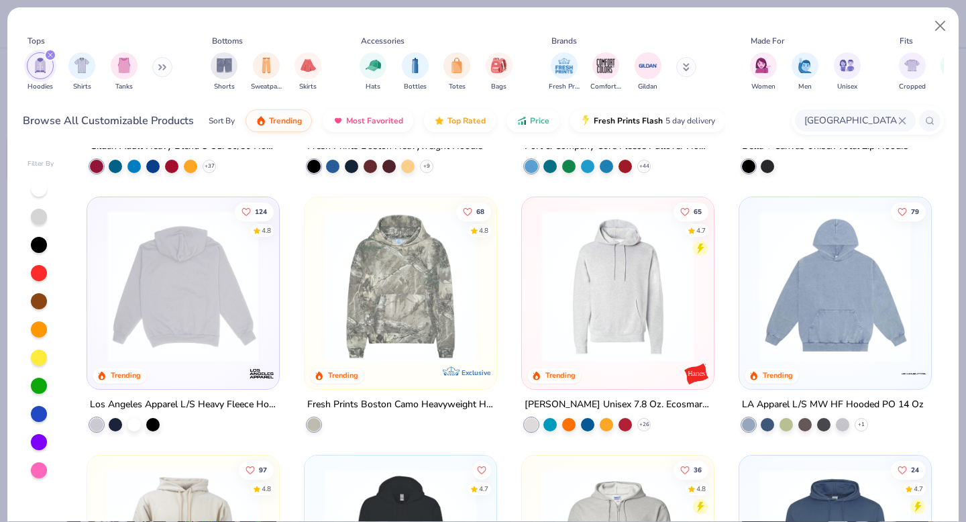
scroll to position [213, 0]
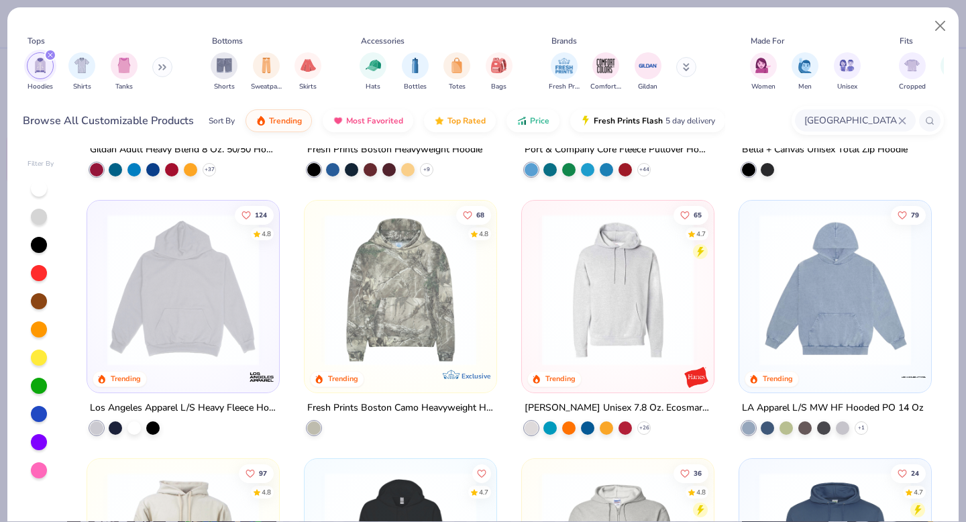
click at [205, 292] on img at bounding box center [183, 290] width 165 height 152
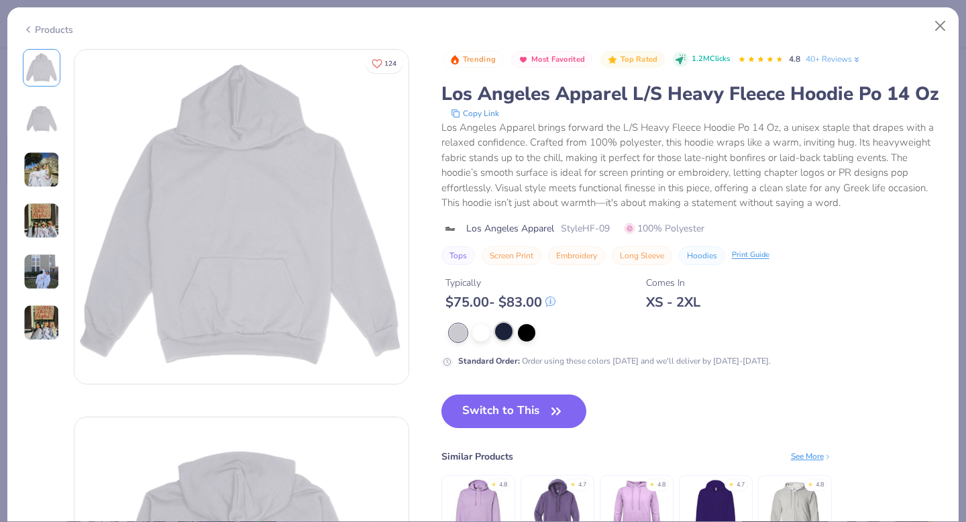
click at [504, 333] on div at bounding box center [503, 331] width 17 height 17
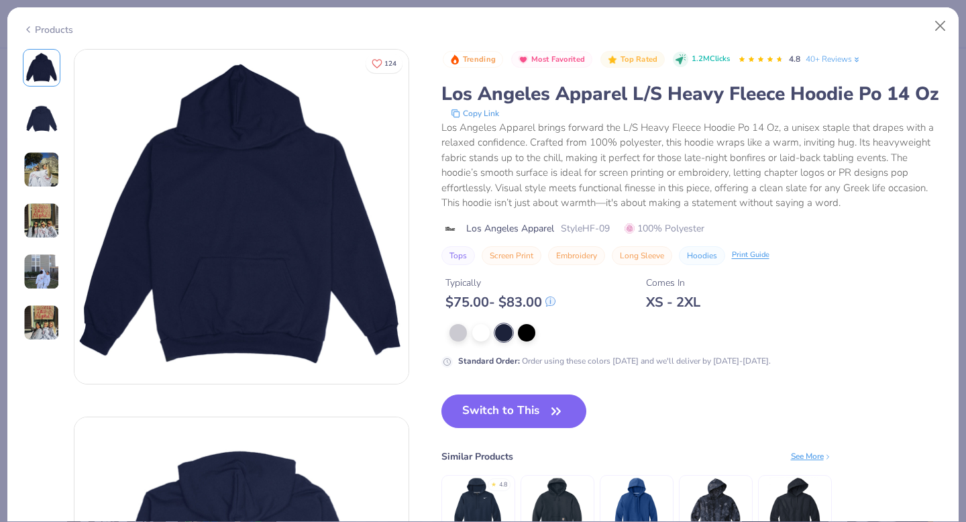
click at [52, 164] on img at bounding box center [41, 170] width 36 height 36
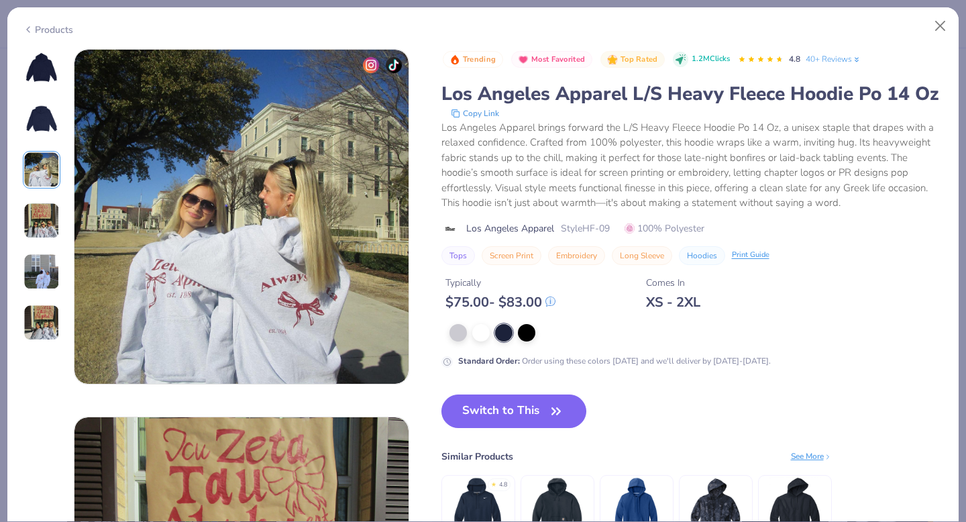
click at [41, 208] on img at bounding box center [41, 221] width 36 height 36
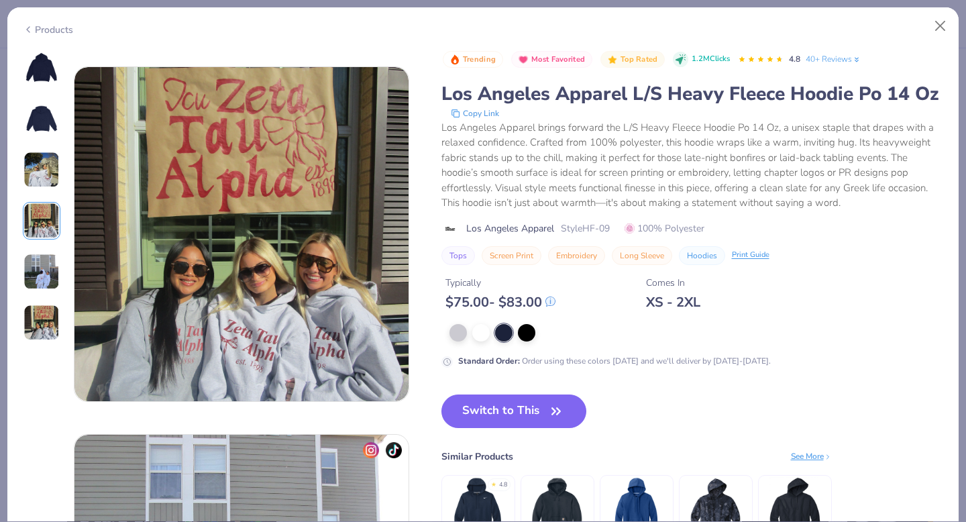
scroll to position [1103, 0]
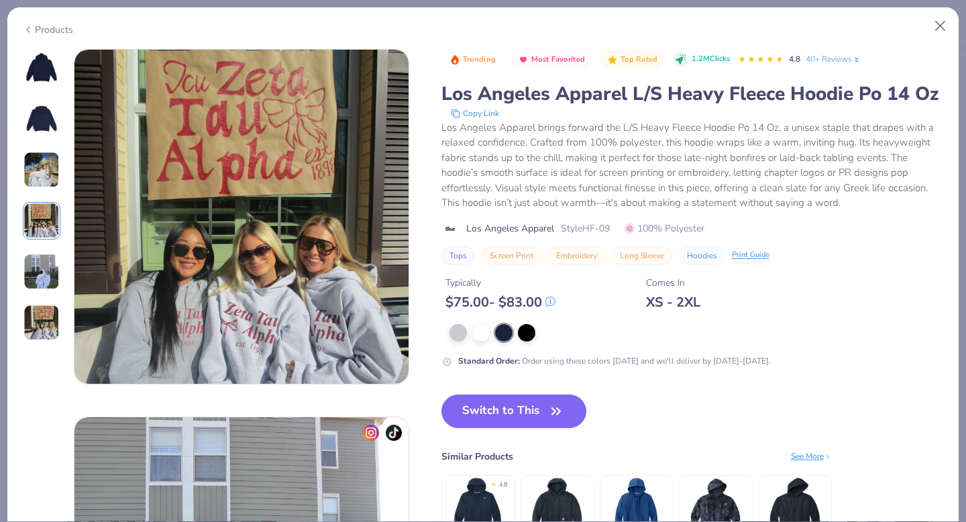
click at [49, 177] on img at bounding box center [41, 170] width 36 height 36
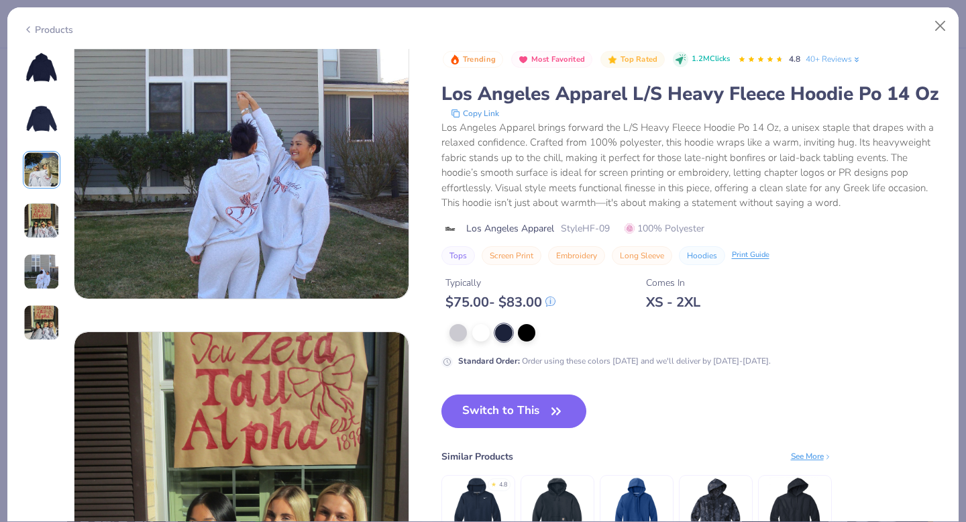
scroll to position [1563, 0]
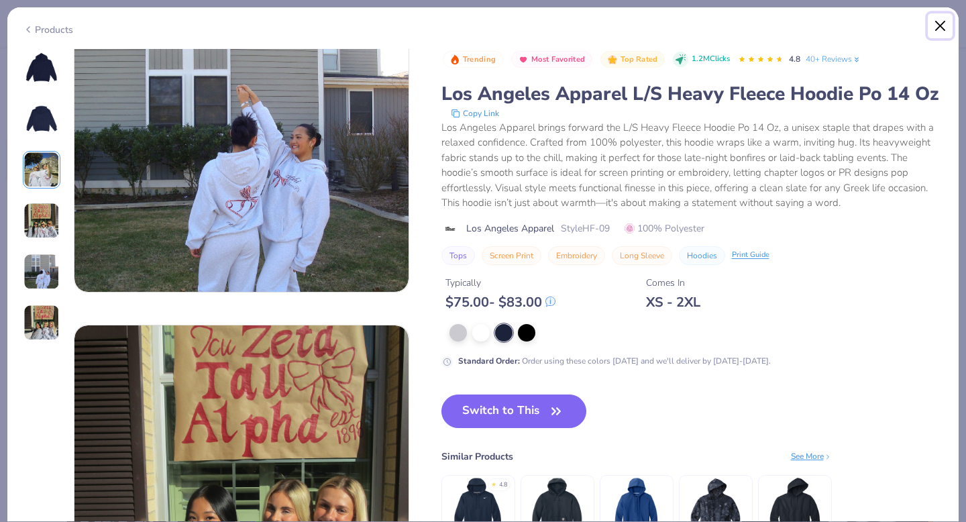
click at [941, 22] on button "Close" at bounding box center [941, 26] width 26 height 26
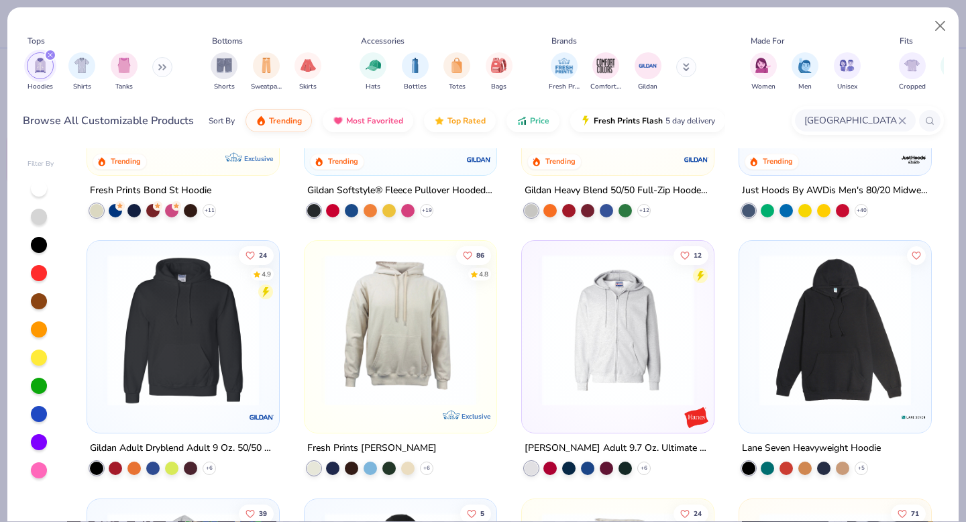
scroll to position [689, 0]
click at [612, 367] on div at bounding box center [783, 330] width 495 height 152
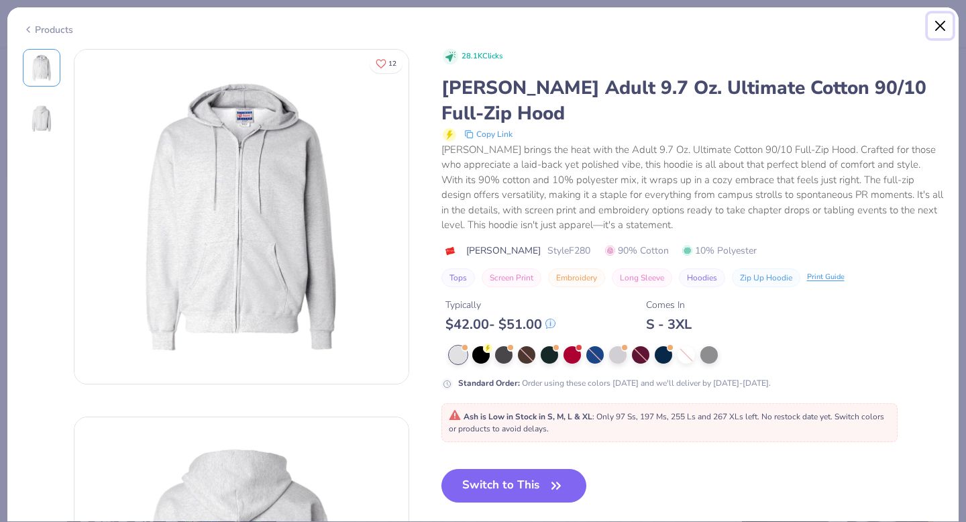
click at [942, 22] on button "Close" at bounding box center [941, 26] width 26 height 26
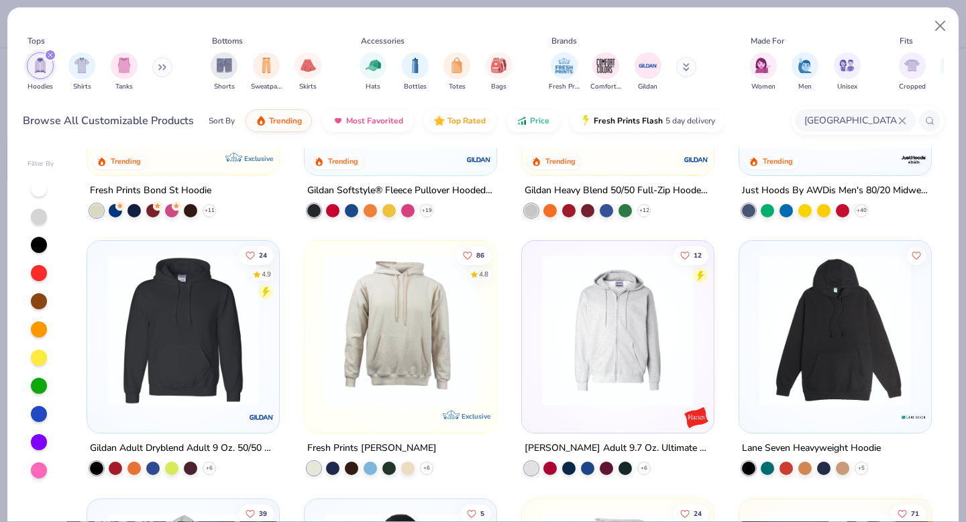
click at [432, 303] on img at bounding box center [400, 330] width 165 height 152
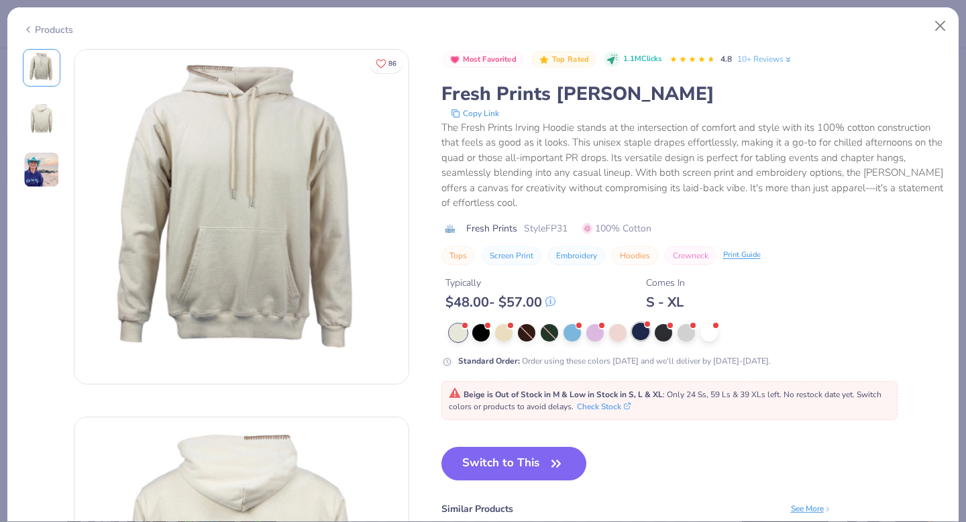
click at [634, 330] on div at bounding box center [640, 331] width 17 height 17
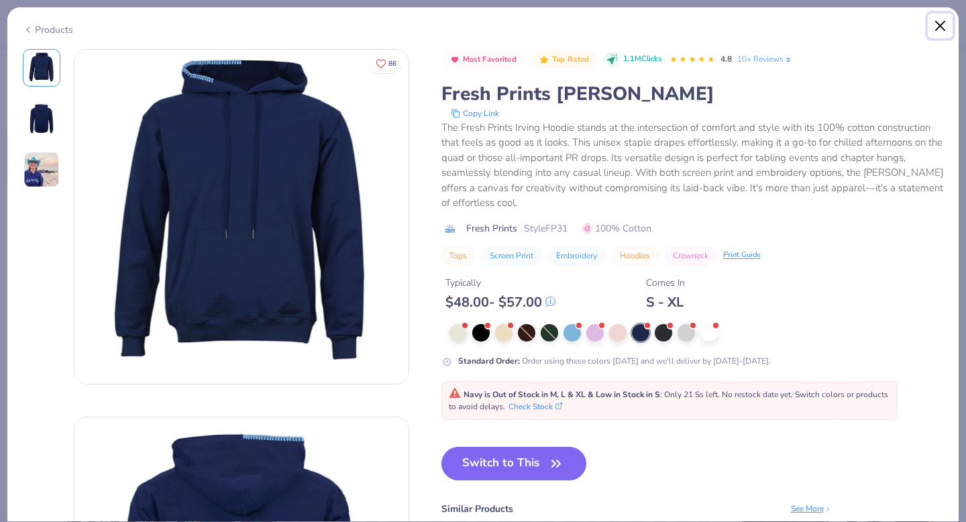
click at [940, 23] on button "Close" at bounding box center [941, 26] width 26 height 26
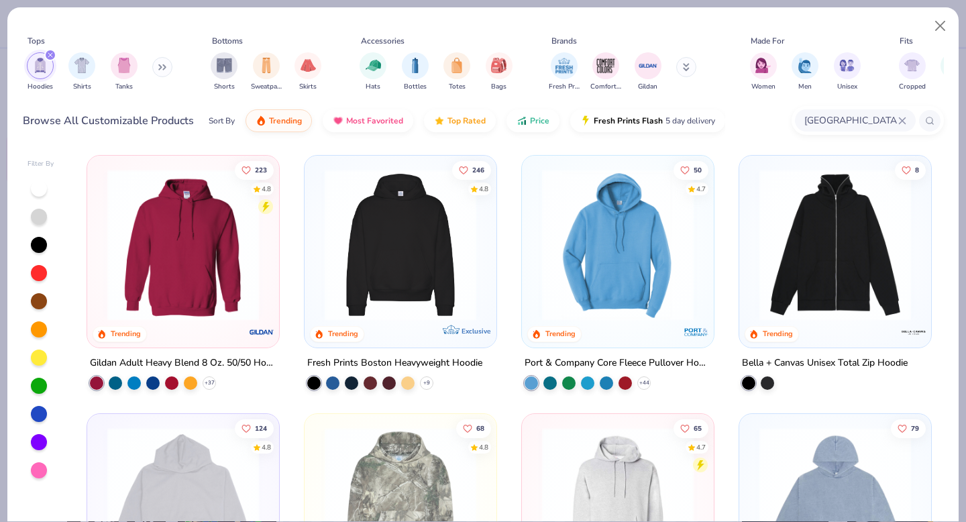
click at [231, 273] on img at bounding box center [183, 245] width 165 height 152
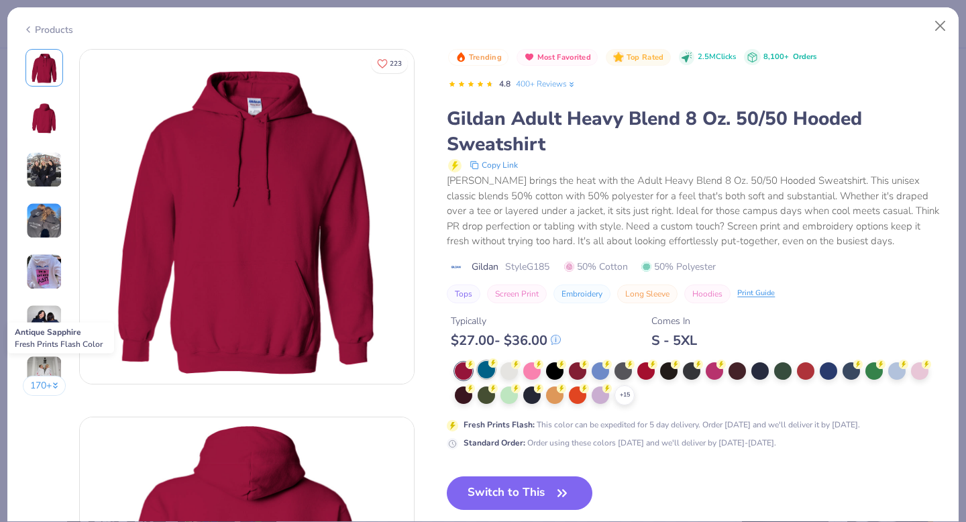
click at [487, 376] on div at bounding box center [486, 369] width 17 height 17
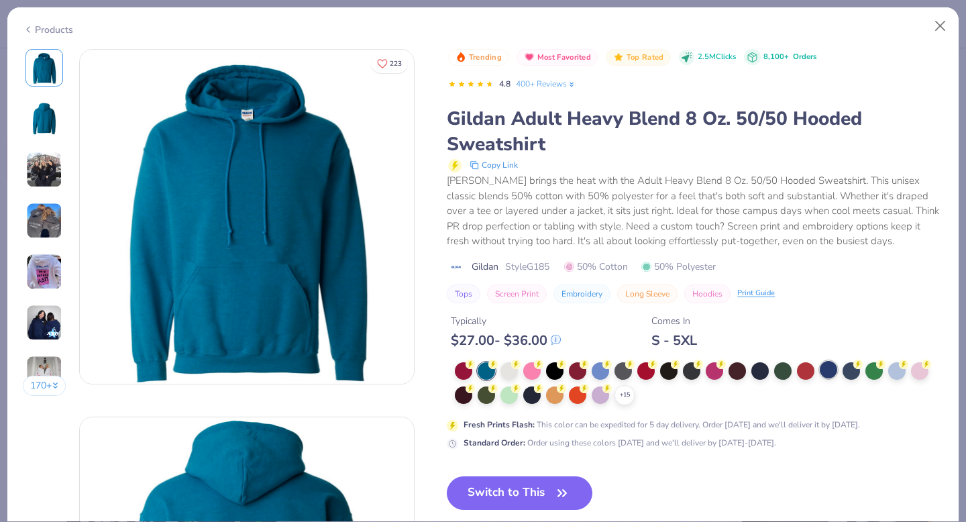
click at [820, 366] on div at bounding box center [828, 369] width 17 height 17
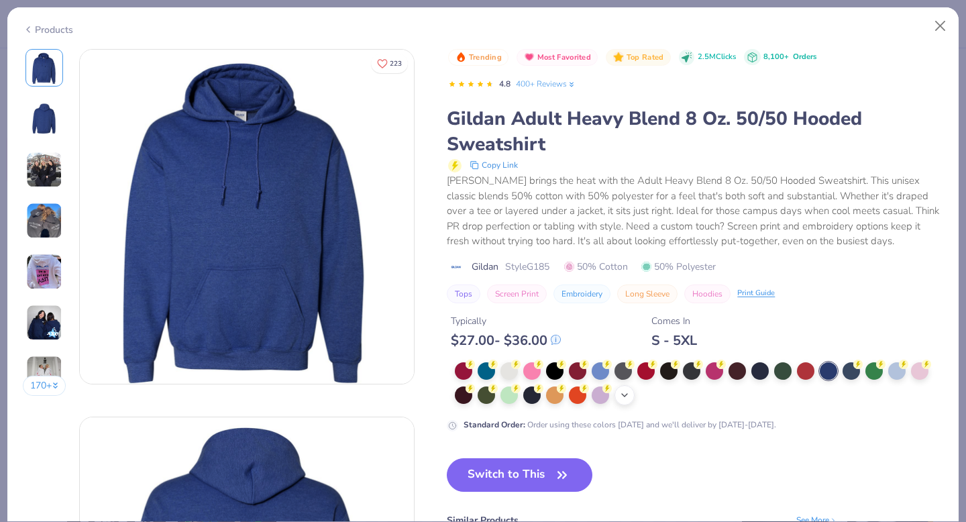
click at [630, 397] on icon at bounding box center [624, 395] width 11 height 11
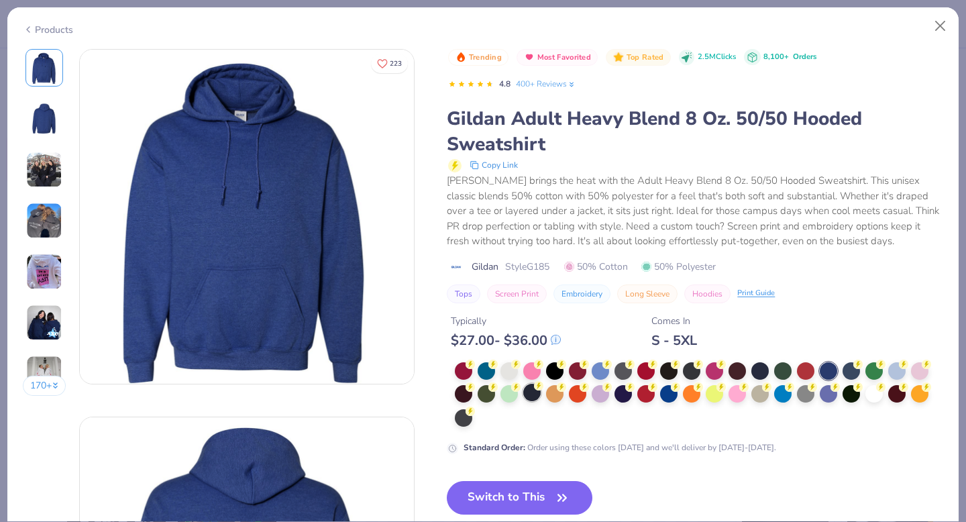
click at [534, 390] on div at bounding box center [531, 392] width 17 height 17
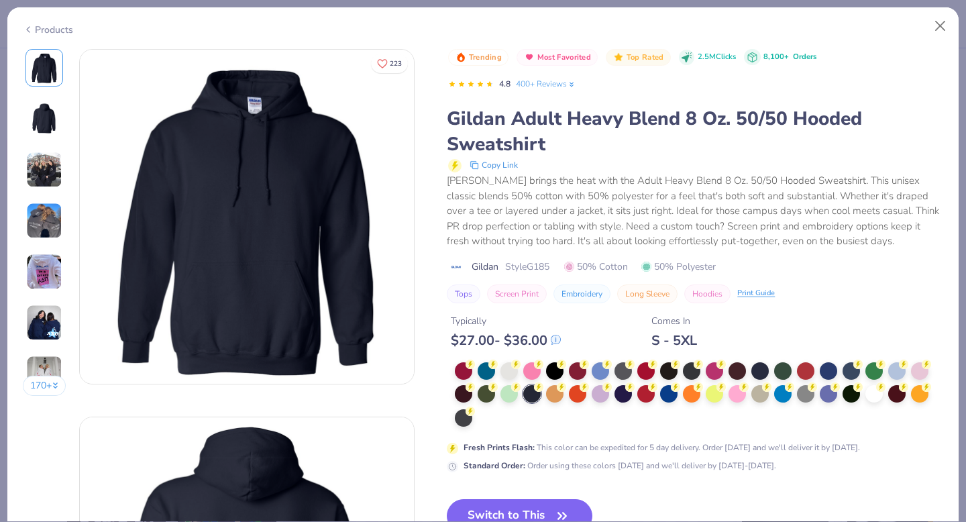
click at [37, 170] on img at bounding box center [44, 170] width 36 height 36
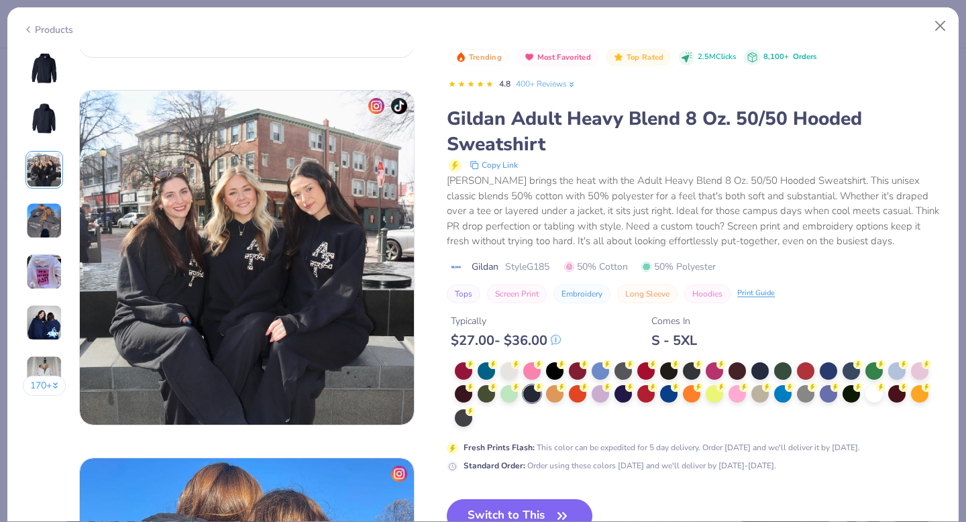
scroll to position [736, 0]
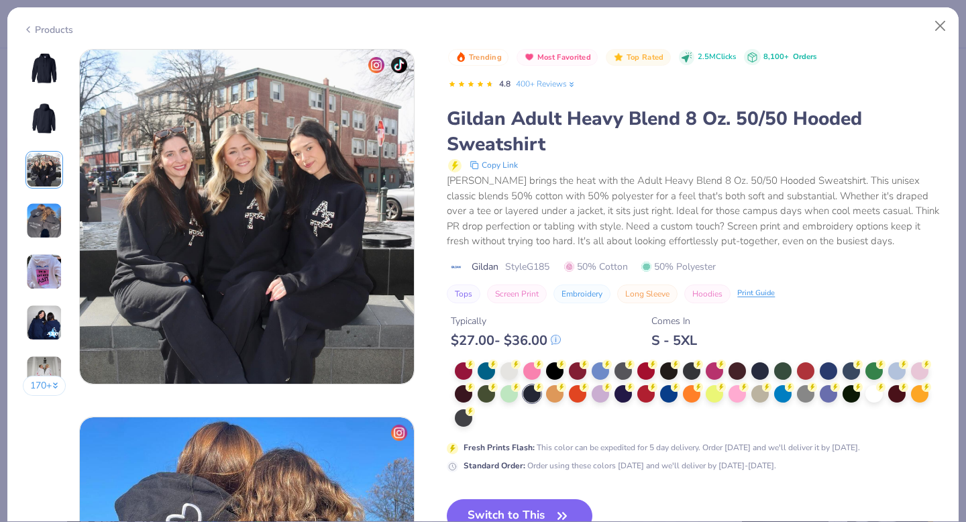
click at [48, 213] on img at bounding box center [44, 221] width 36 height 36
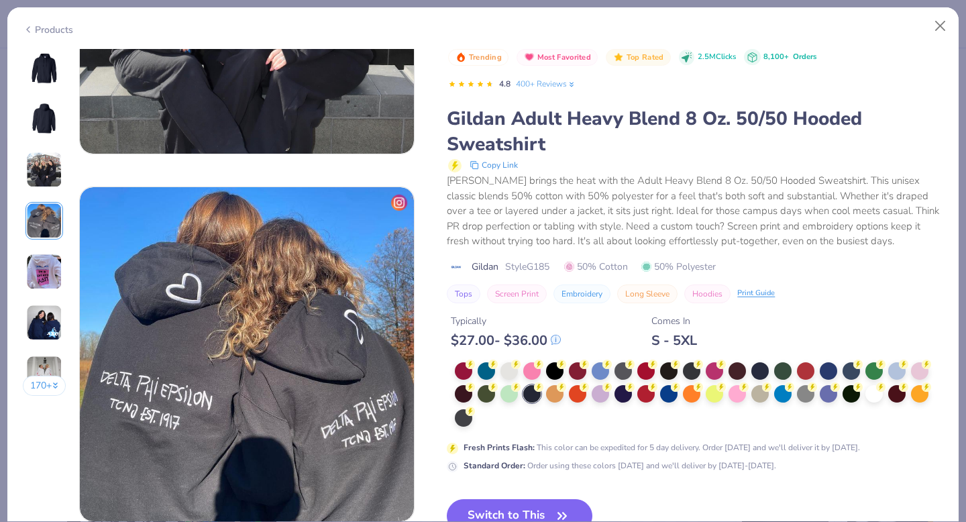
scroll to position [1103, 0]
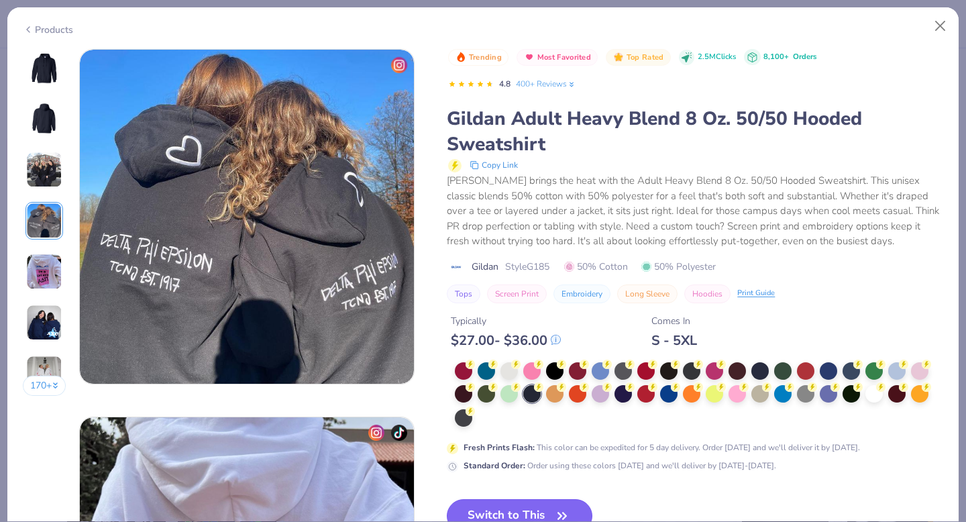
click at [512, 511] on button "Switch to This" at bounding box center [520, 516] width 146 height 34
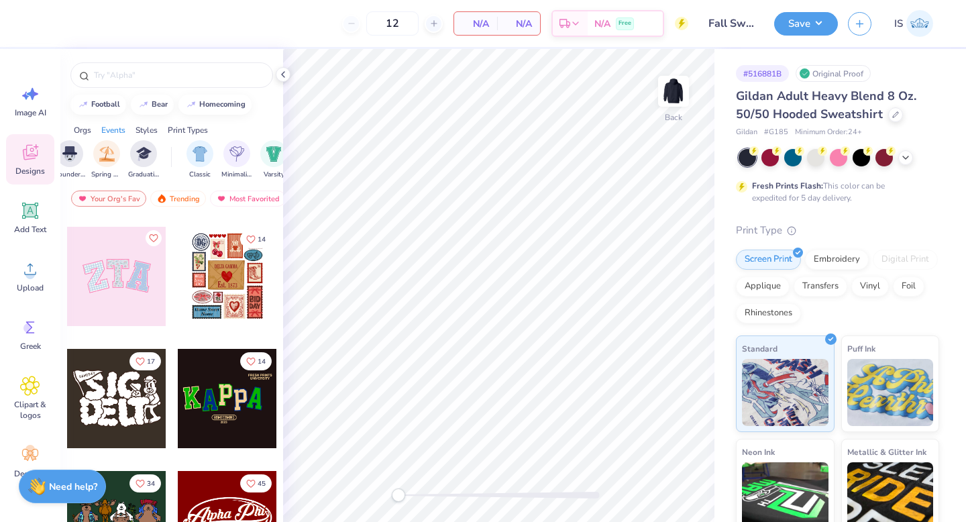
scroll to position [0, 606]
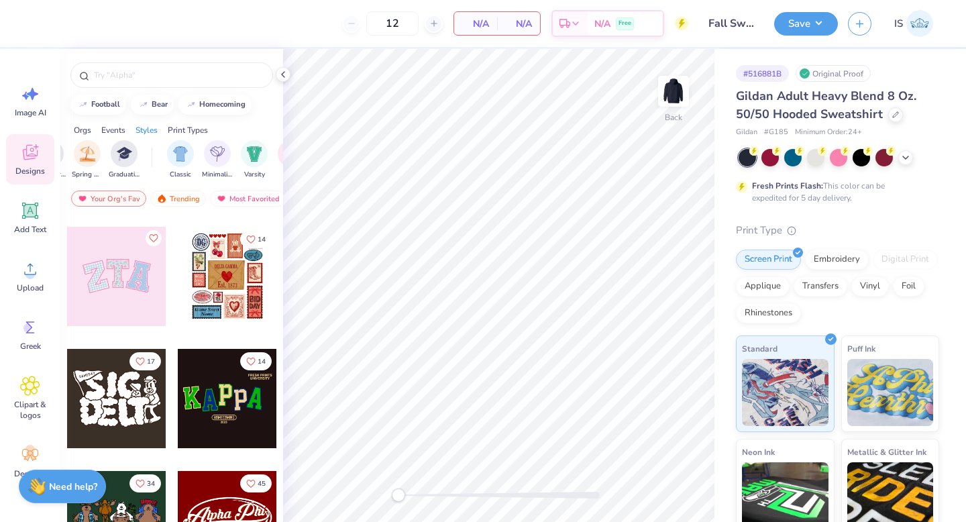
click at [202, 152] on div "Minimalist" at bounding box center [217, 160] width 31 height 40
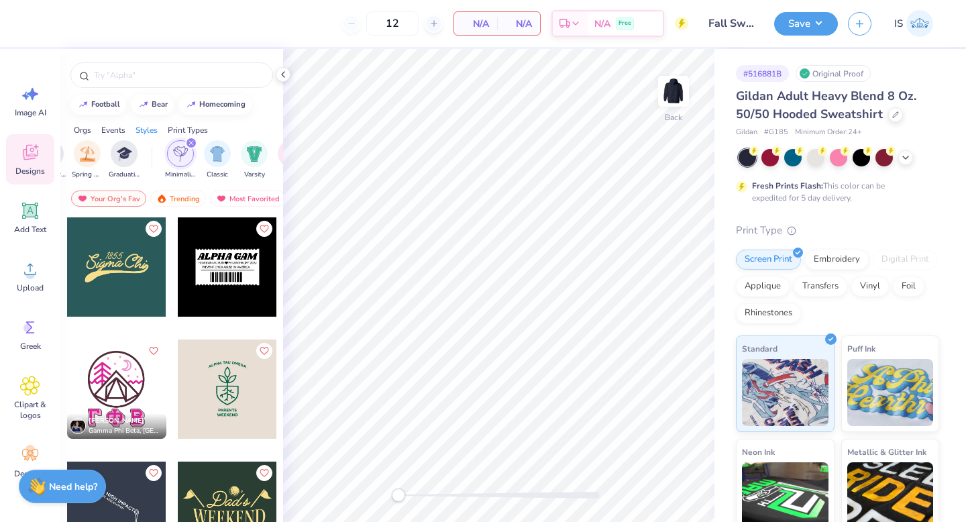
scroll to position [626, 0]
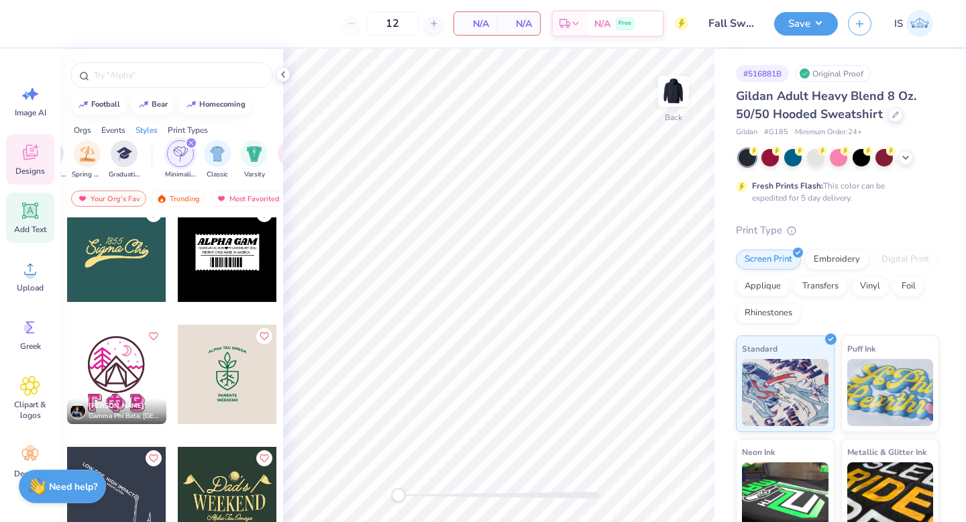
click at [27, 223] on div "Add Text" at bounding box center [30, 218] width 48 height 50
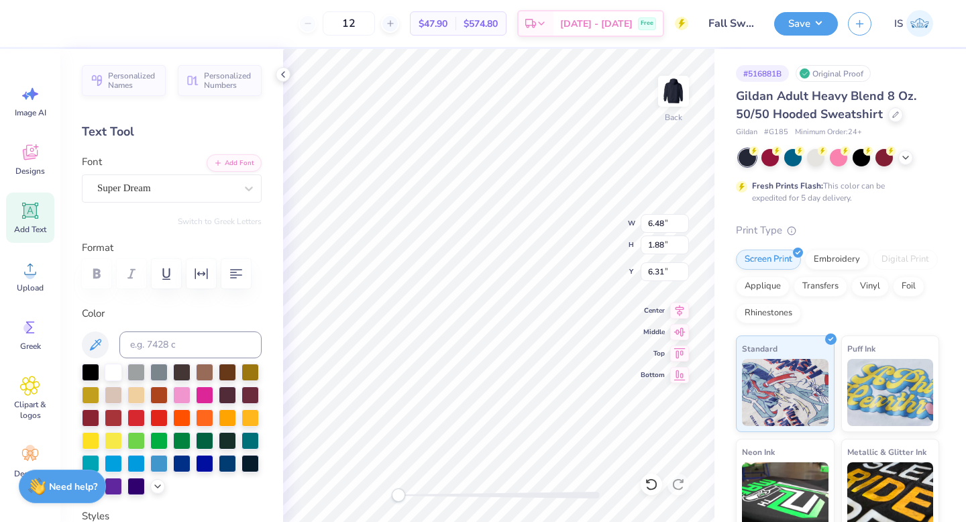
scroll to position [0, 1]
type textarea "TESiXT"
type textarea "Sig Delt"
click at [153, 189] on div "Super Dream" at bounding box center [166, 188] width 141 height 21
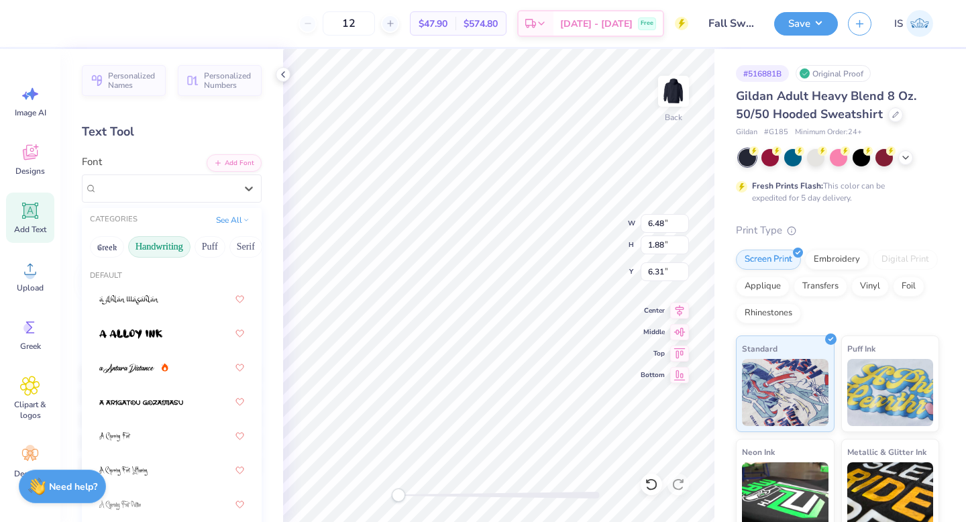
click at [161, 251] on button "Handwriting" at bounding box center [159, 246] width 62 height 21
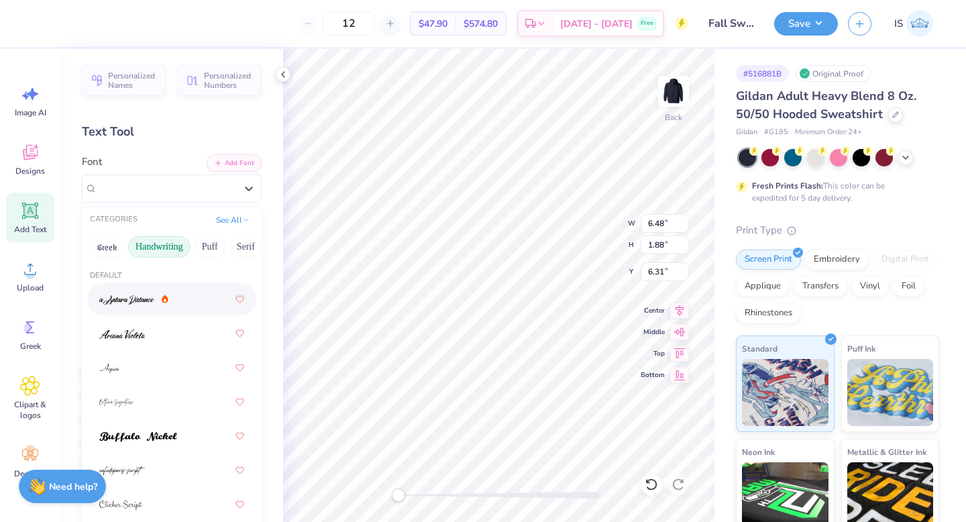
click at [143, 295] on img at bounding box center [126, 299] width 55 height 9
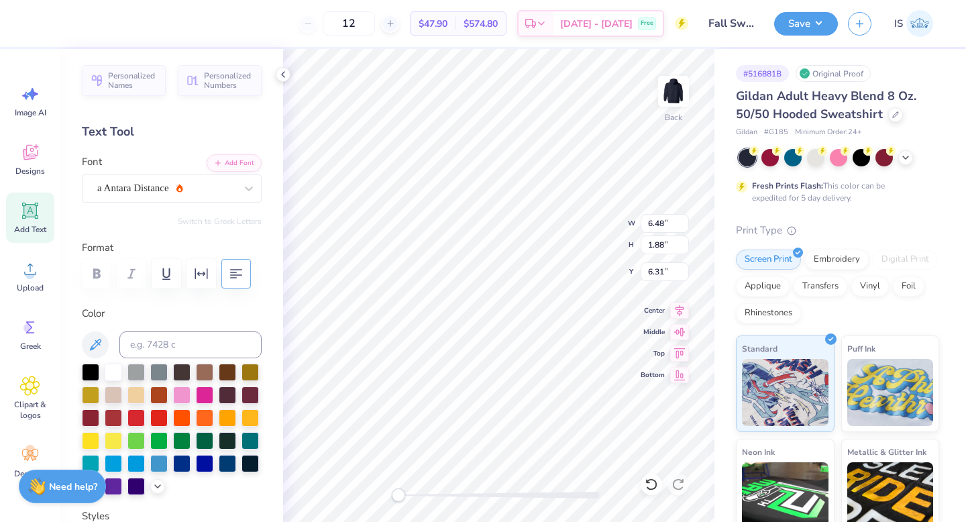
click at [570, 235] on div "Back W 6.48 6.48 " H 1.88 1.88 " Y 6.31 6.31 " Center Middle Top Bottom" at bounding box center [499, 285] width 432 height 473
click at [807, 26] on button "Save" at bounding box center [806, 21] width 64 height 23
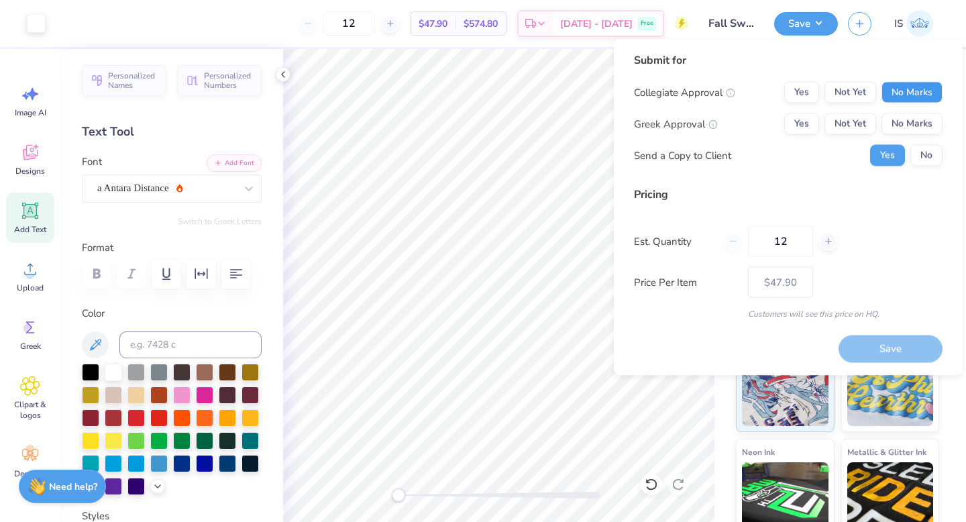
click at [897, 85] on button "No Marks" at bounding box center [912, 92] width 61 height 21
click at [846, 123] on button "Not Yet" at bounding box center [851, 123] width 52 height 21
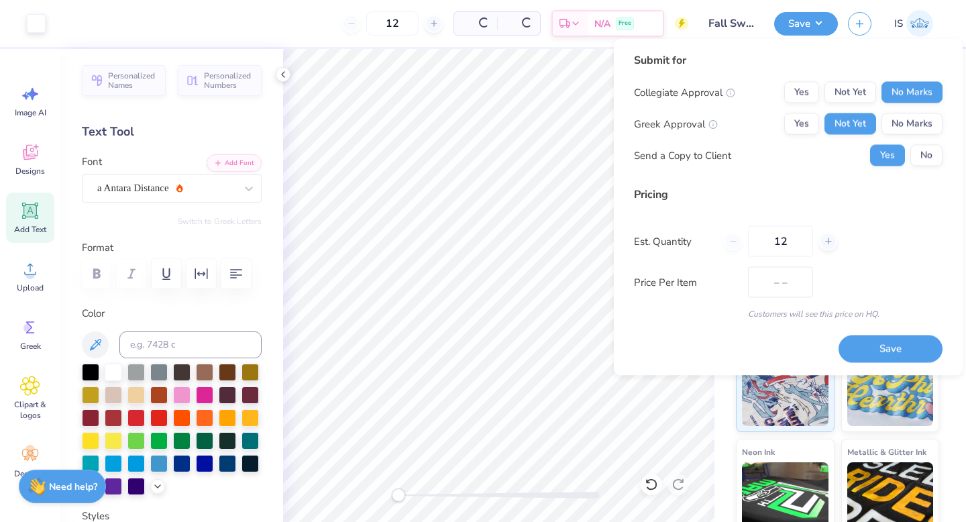
type input "$47.90"
click at [934, 155] on button "No" at bounding box center [927, 155] width 32 height 21
click at [792, 239] on input "12" at bounding box center [780, 241] width 65 height 31
type input "100"
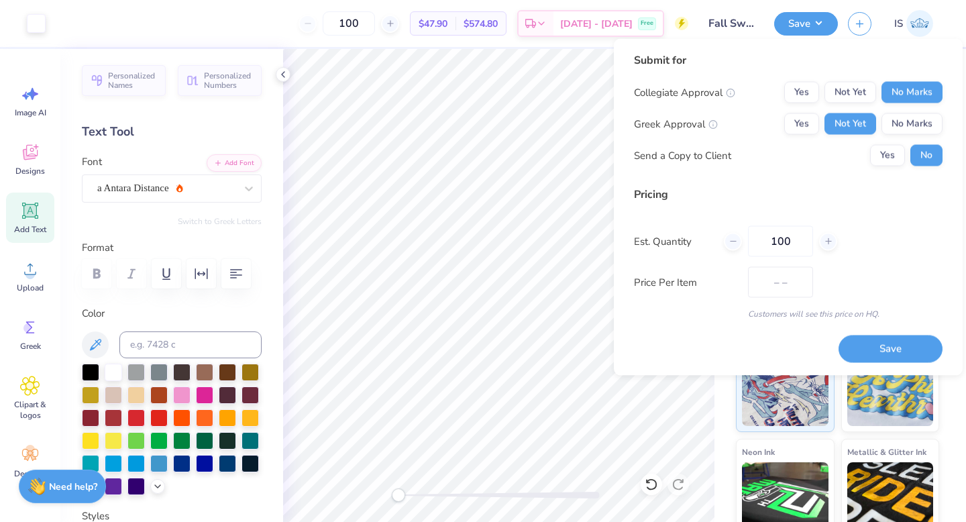
type input "$29.86"
type input "100"
click at [889, 336] on button "Save" at bounding box center [891, 349] width 104 height 28
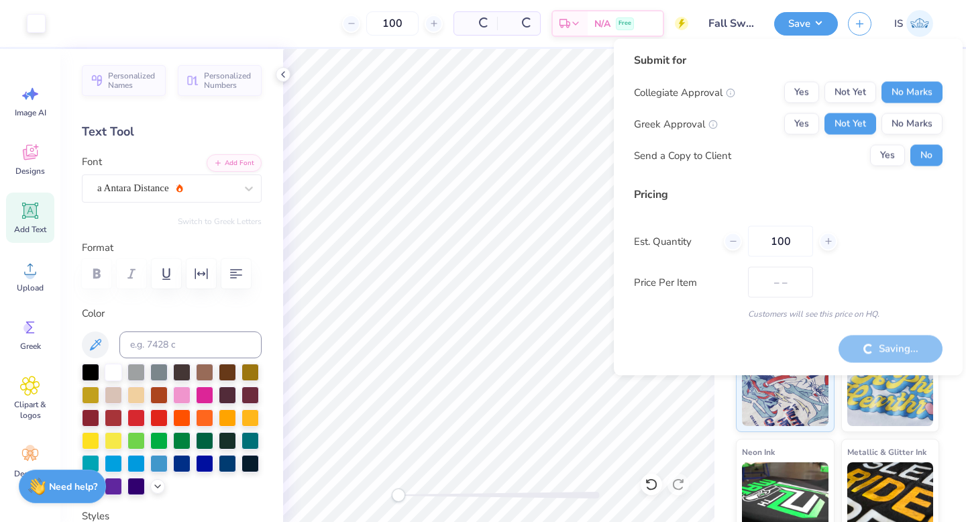
type input "$29.86"
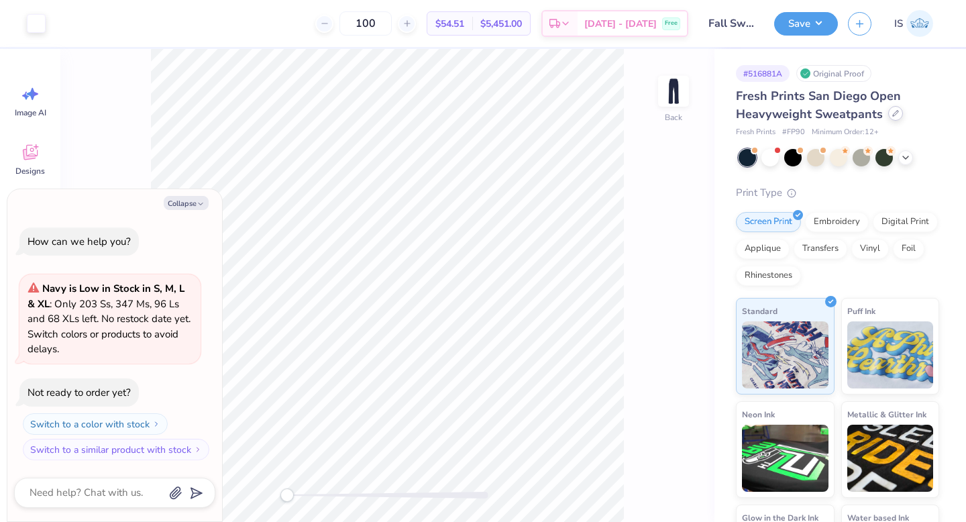
click at [895, 111] on icon at bounding box center [896, 113] width 7 height 7
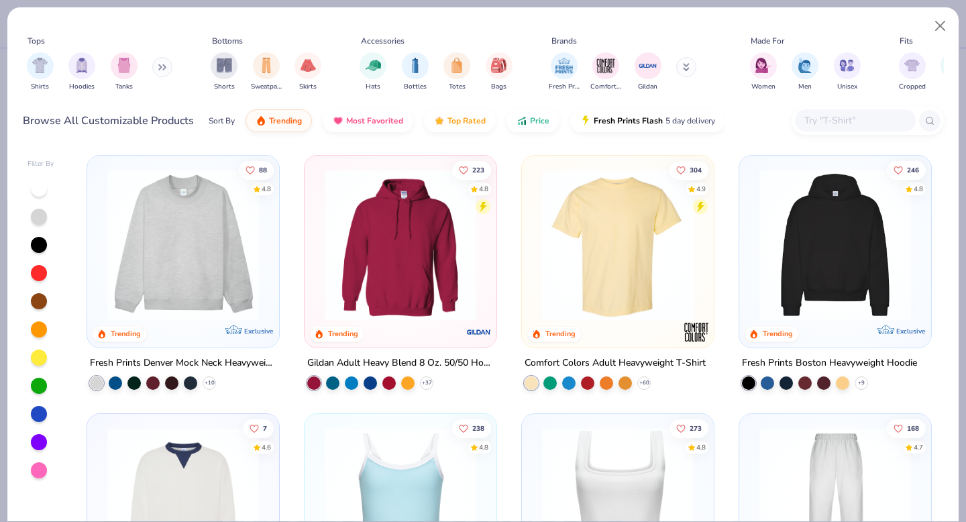
click at [160, 70] on icon at bounding box center [162, 67] width 8 height 7
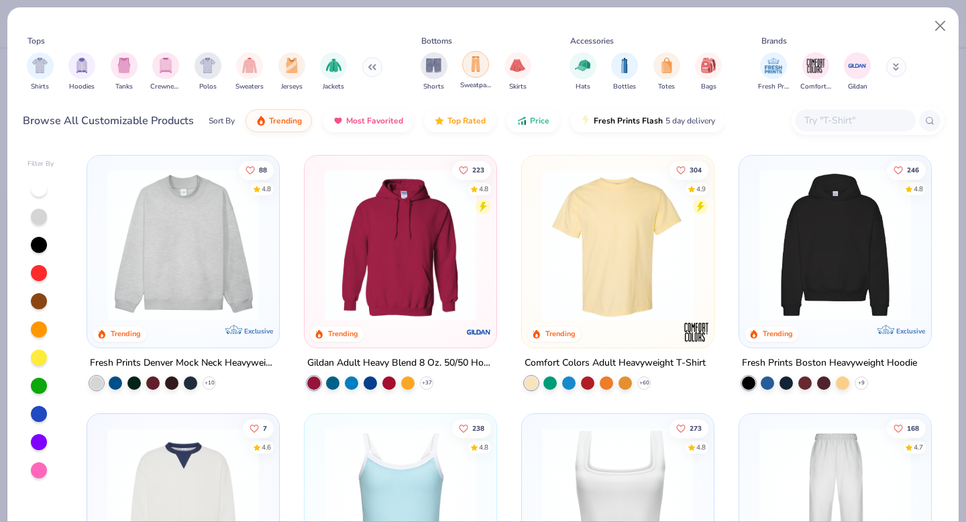
click at [466, 73] on div "filter for Sweatpants" at bounding box center [475, 64] width 27 height 27
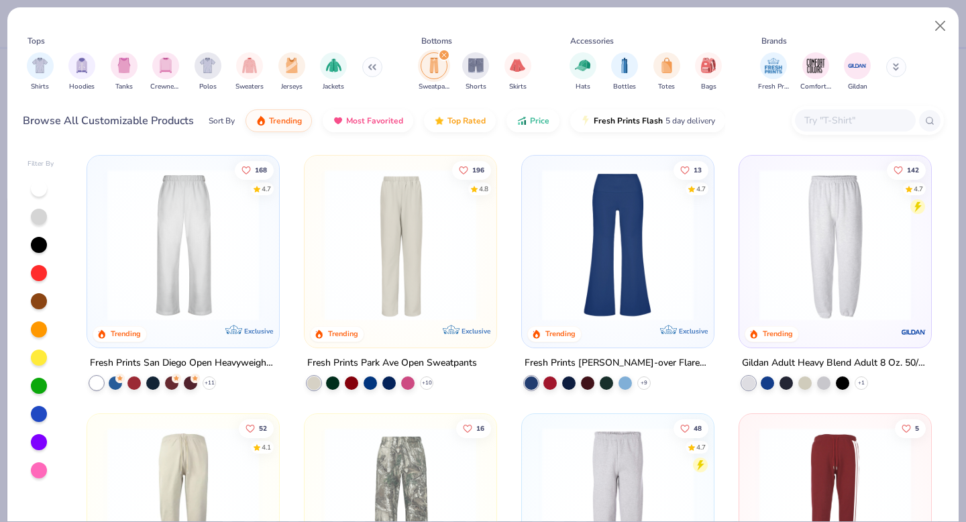
click at [834, 126] on input "text" at bounding box center [854, 120] width 103 height 15
click at [799, 99] on div "Tops Shirts Hoodies Tanks Crewnecks Polos Sweaters Jerseys Jackets Bottoms Swea…" at bounding box center [483, 66] width 921 height 72
click at [842, 139] on div "Browse All Customizable Products Sort By Trending Most Favorited Top Rated Pric…" at bounding box center [483, 121] width 921 height 38
type textarea "x"
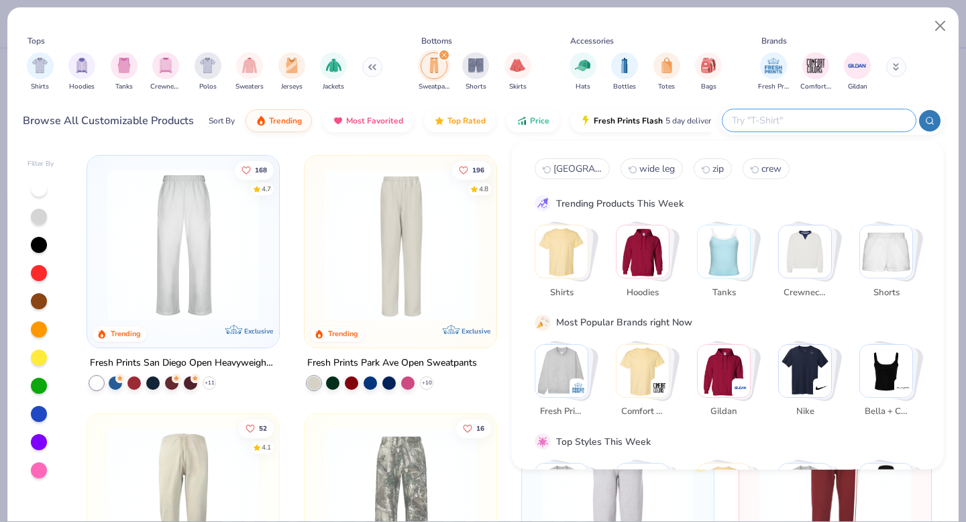
click at [832, 118] on input "text" at bounding box center [819, 120] width 176 height 15
type input "gildan"
